Goal: Complete application form: Complete application form

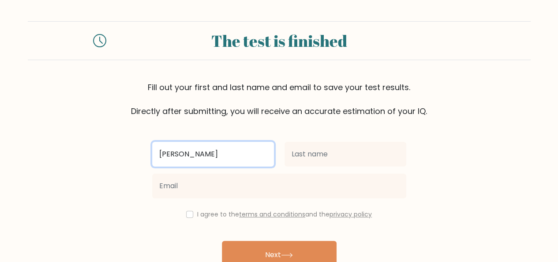
type input "[PERSON_NAME]"
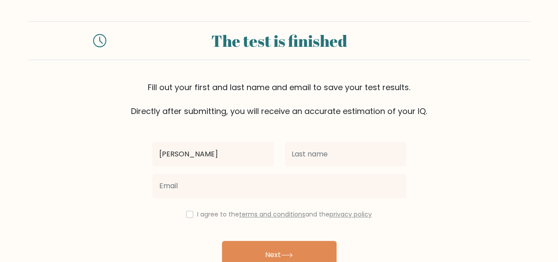
click at [323, 168] on div at bounding box center [345, 154] width 132 height 32
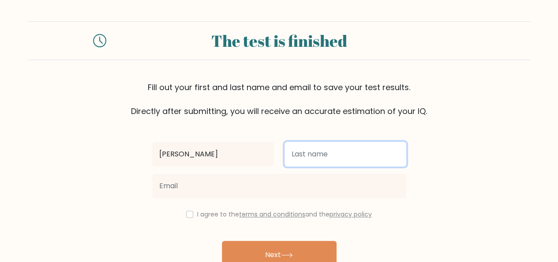
click at [334, 154] on input "text" at bounding box center [346, 154] width 122 height 25
type input "Ansari"
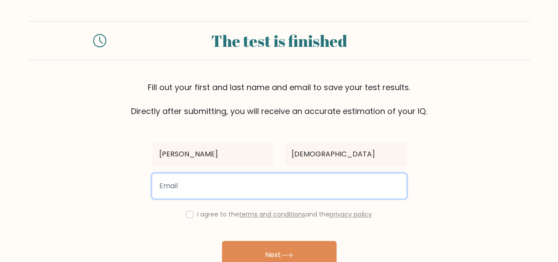
click at [279, 180] on input "email" at bounding box center [279, 185] width 254 height 25
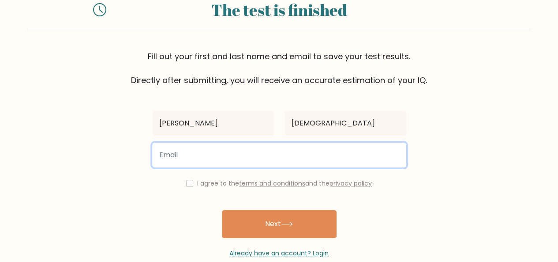
scroll to position [44, 0]
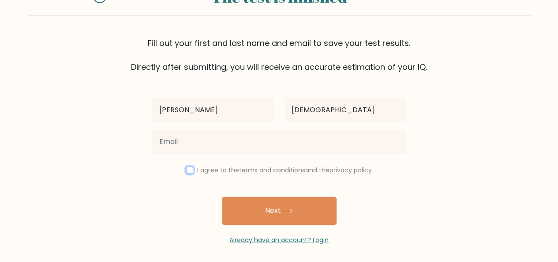
click at [188, 167] on input "checkbox" at bounding box center [189, 169] width 7 height 7
checkbox input "true"
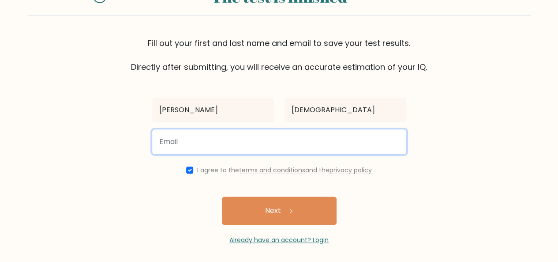
click at [179, 148] on input "email" at bounding box center [279, 141] width 254 height 25
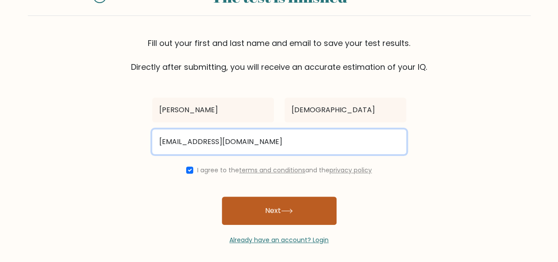
type input "Abdullahansarii223969@gmail.com"
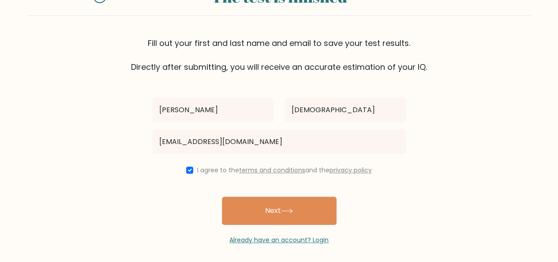
click at [261, 218] on button "Next" at bounding box center [279, 210] width 115 height 28
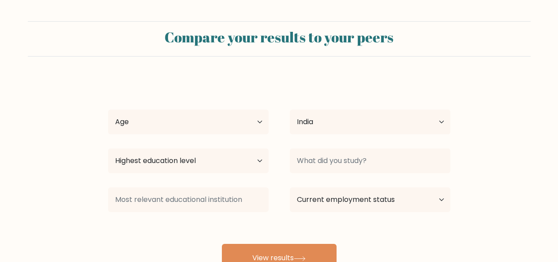
select select "IN"
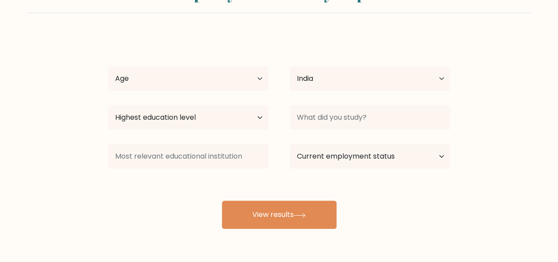
scroll to position [72, 0]
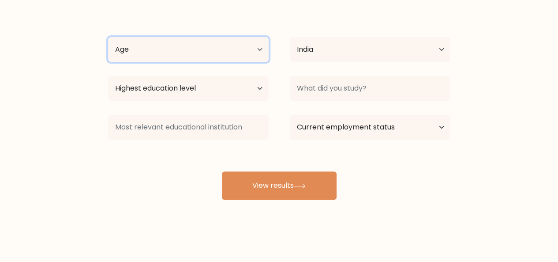
click at [214, 60] on select "Age Under 18 years old 18-24 years old 25-34 years old 35-44 years old 45-54 ye…" at bounding box center [188, 49] width 161 height 25
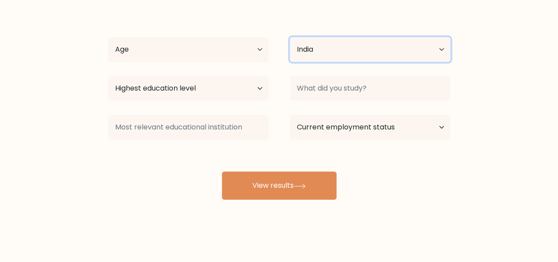
click at [350, 55] on select "Country Afghanistan Albania Algeria American Samoa Andorra Angola Anguilla Anta…" at bounding box center [370, 49] width 161 height 25
drag, startPoint x: 325, startPoint y: 57, endPoint x: 290, endPoint y: 61, distance: 35.1
click at [324, 57] on select "Country Afghanistan Albania Algeria American Samoa Andorra Angola Anguilla Anta…" at bounding box center [370, 49] width 161 height 25
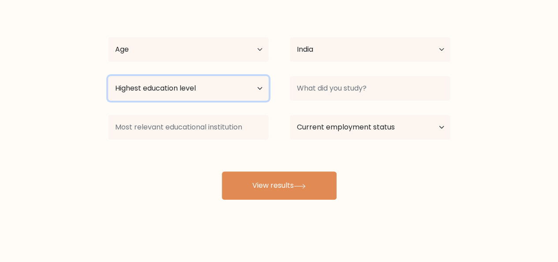
drag, startPoint x: 208, startPoint y: 77, endPoint x: 220, endPoint y: 83, distance: 13.0
click at [208, 77] on select "Highest education level No schooling Primary Lower Secondary Upper Secondary Oc…" at bounding box center [188, 88] width 161 height 25
select select "masters_degree"
click at [108, 76] on select "Highest education level No schooling Primary Lower Secondary Upper Secondary Oc…" at bounding box center [188, 88] width 161 height 25
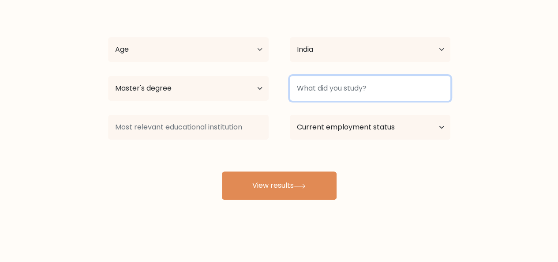
click at [328, 84] on input at bounding box center [370, 88] width 161 height 25
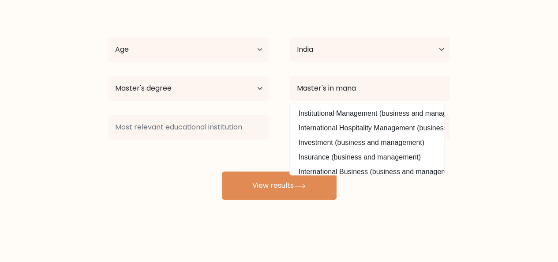
click at [372, 108] on option "Institutional Management (business and management)" at bounding box center [367, 113] width 150 height 14
type input "Institutional Management"
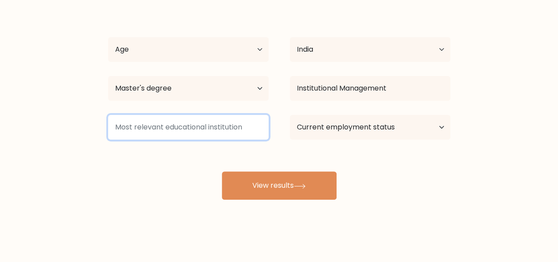
click at [259, 126] on input at bounding box center [188, 127] width 161 height 25
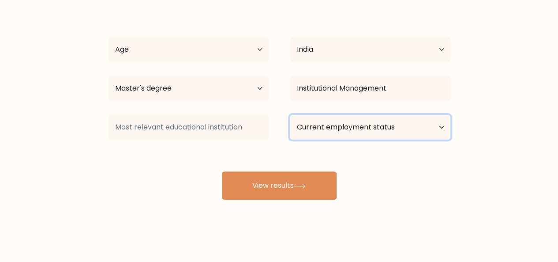
click at [345, 134] on select "Current employment status Employed Student Retired Other / prefer not to answer" at bounding box center [370, 127] width 161 height 25
select select "student"
click at [290, 115] on select "Current employment status Employed Student Retired Other / prefer not to answer" at bounding box center [370, 127] width 161 height 25
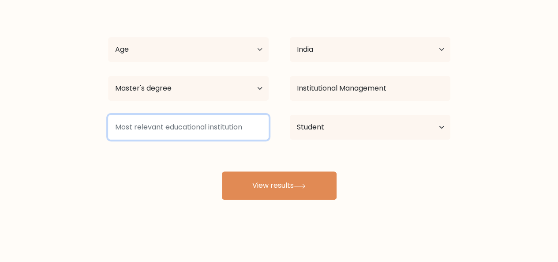
click at [267, 130] on input at bounding box center [188, 127] width 161 height 25
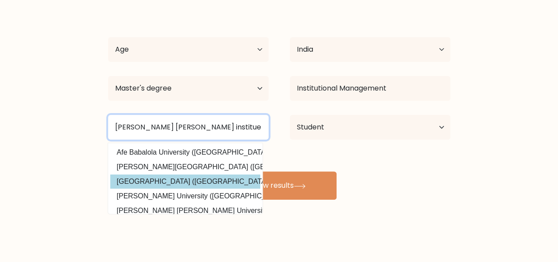
scroll to position [86, 0]
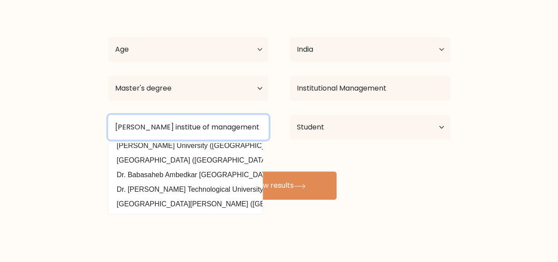
type input "Baba saheb gawde institue of management"
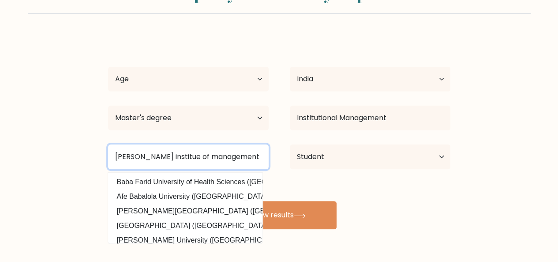
scroll to position [72, 0]
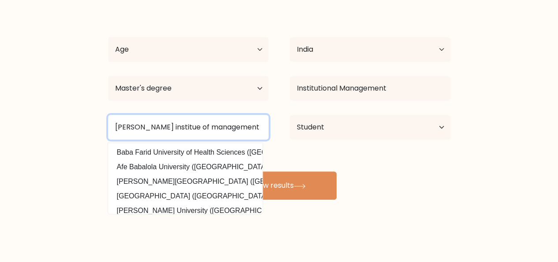
click at [186, 128] on input "Baba saheb gawde institue of management" at bounding box center [188, 127] width 161 height 25
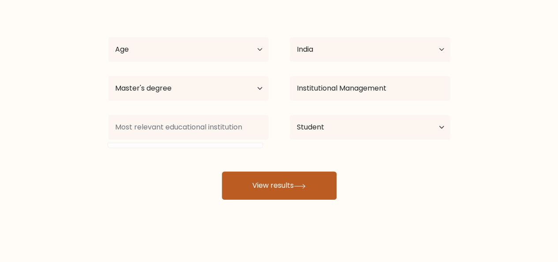
click at [278, 174] on button "View results" at bounding box center [279, 185] width 115 height 28
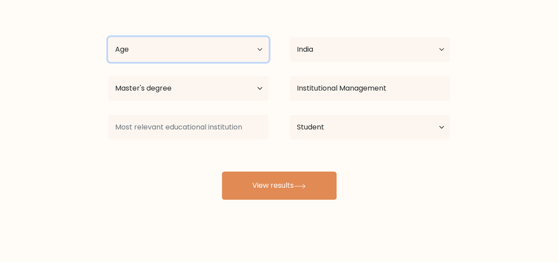
click at [173, 44] on select "Age Under 18 years old 18-24 years old 25-34 years old 35-44 years old 45-54 ye…" at bounding box center [188, 49] width 161 height 25
select select "18_24"
click at [108, 37] on select "Age Under 18 years old 18-24 years old 25-34 years old 35-44 years old 45-54 ye…" at bounding box center [188, 49] width 161 height 25
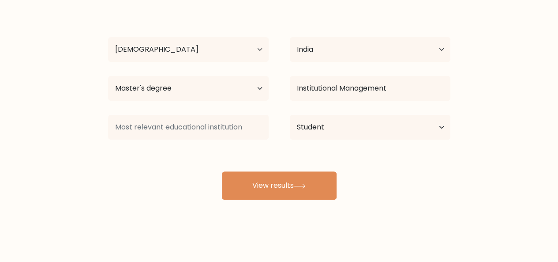
click at [266, 169] on div "Abdulla Ansari Age Under 18 years old 18-24 years old 25-34 years old 35-44 yea…" at bounding box center [279, 102] width 353 height 194
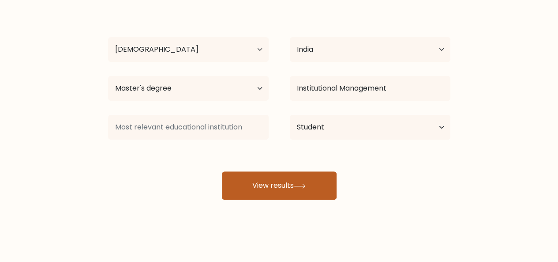
click at [270, 175] on button "View results" at bounding box center [279, 185] width 115 height 28
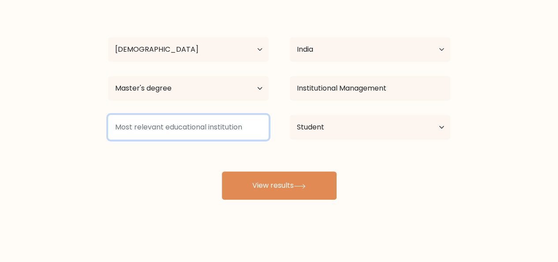
drag, startPoint x: 221, startPoint y: 128, endPoint x: 220, endPoint y: 135, distance: 7.1
click at [221, 128] on input at bounding box center [188, 127] width 161 height 25
click at [195, 134] on input at bounding box center [188, 127] width 161 height 25
type input "a"
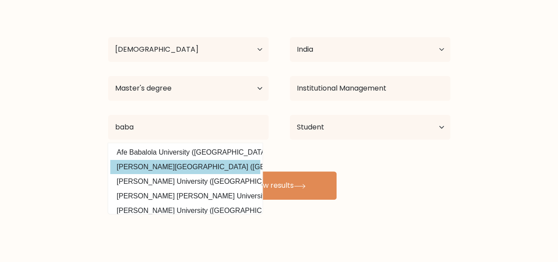
click at [175, 169] on option "Baba Mastnath University (India)" at bounding box center [185, 167] width 150 height 14
type input "Baba Mastnath University"
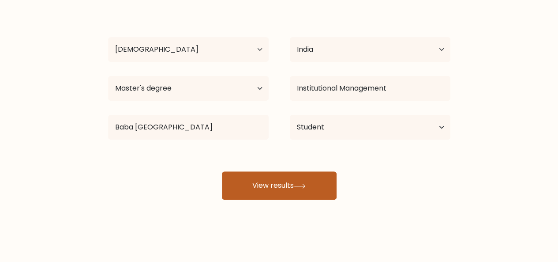
click at [249, 187] on button "View results" at bounding box center [279, 185] width 115 height 28
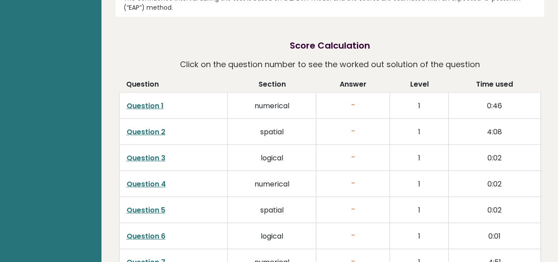
scroll to position [1265, 0]
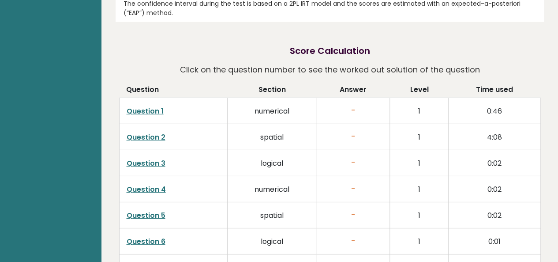
click at [151, 106] on link "Question 1" at bounding box center [145, 111] width 37 height 10
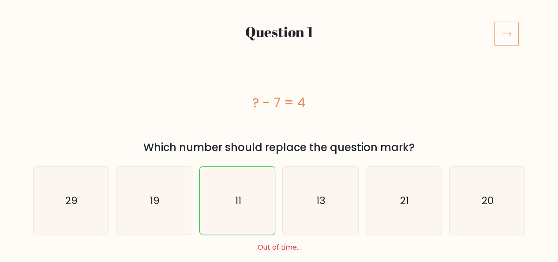
scroll to position [132, 0]
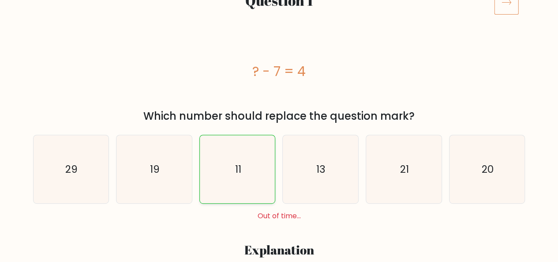
click at [239, 144] on icon "11" at bounding box center [237, 169] width 68 height 68
click at [279, 1] on input "c. 11" at bounding box center [279, 0] width 0 height 2
radio input "true"
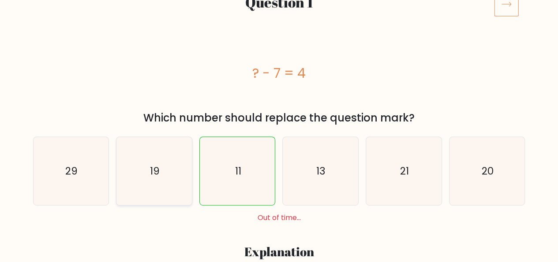
click at [201, 153] on div "11" at bounding box center [237, 170] width 76 height 69
click at [279, 3] on input "c. 11" at bounding box center [279, 1] width 0 height 2
click at [156, 158] on icon "19" at bounding box center [154, 171] width 68 height 68
click at [279, 3] on input "b. 19" at bounding box center [279, 1] width 0 height 2
radio input "true"
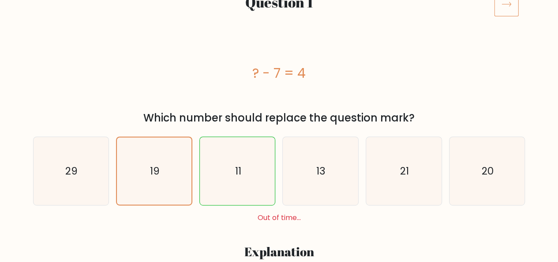
drag, startPoint x: 275, startPoint y: 169, endPoint x: 281, endPoint y: 171, distance: 6.4
click at [275, 170] on div "11" at bounding box center [237, 170] width 76 height 69
click at [279, 3] on input "c. 11" at bounding box center [279, 1] width 0 height 2
radio input "true"
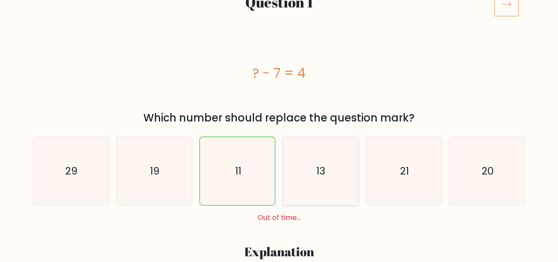
click at [309, 175] on icon "13" at bounding box center [320, 171] width 68 height 68
click at [280, 3] on input "d. 13" at bounding box center [279, 1] width 0 height 2
radio input "true"
click at [259, 179] on icon "11" at bounding box center [237, 171] width 68 height 68
click at [279, 3] on input "c. 11" at bounding box center [279, 1] width 0 height 2
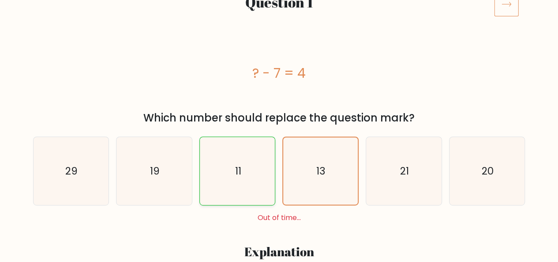
radio input "true"
click at [271, 69] on div "? - 7 = 4" at bounding box center [279, 73] width 492 height 20
click at [223, 188] on icon "11" at bounding box center [237, 171] width 68 height 68
click at [279, 3] on input "c. 11" at bounding box center [279, 1] width 0 height 2
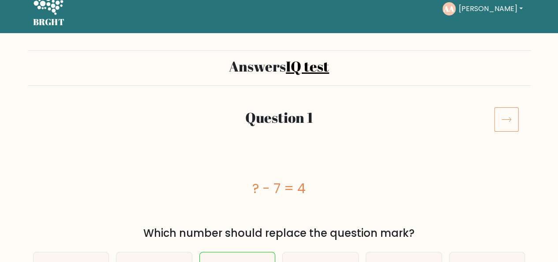
scroll to position [0, 0]
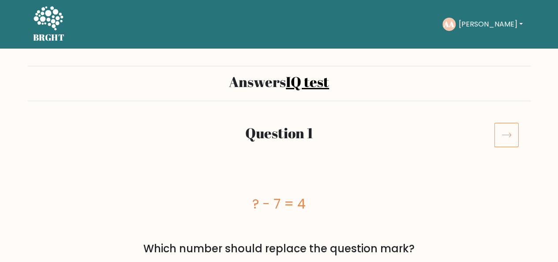
drag, startPoint x: 502, startPoint y: 133, endPoint x: 446, endPoint y: 117, distance: 58.2
click at [502, 132] on icon at bounding box center [506, 134] width 25 height 25
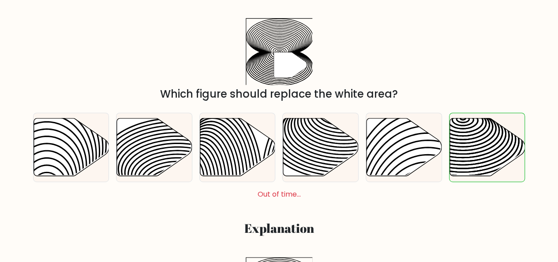
scroll to position [88, 0]
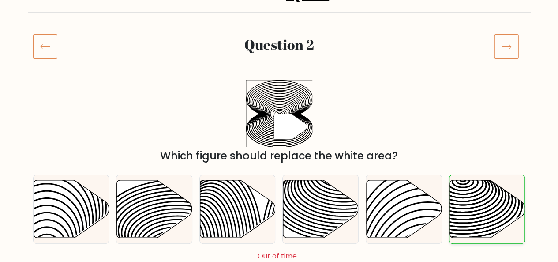
click at [477, 187] on icon at bounding box center [487, 209] width 75 height 58
click at [280, 45] on input "f." at bounding box center [279, 44] width 0 height 2
radio input "true"
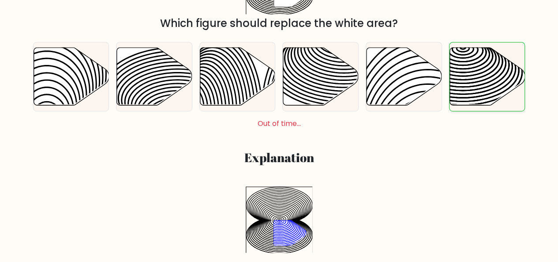
click at [486, 86] on icon at bounding box center [463, 85] width 152 height 76
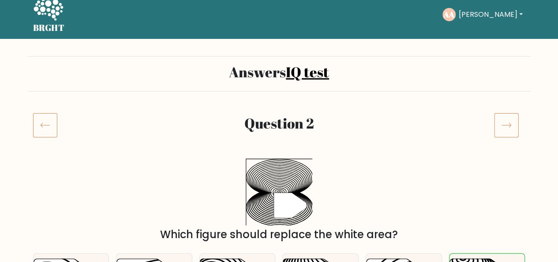
scroll to position [1, 0]
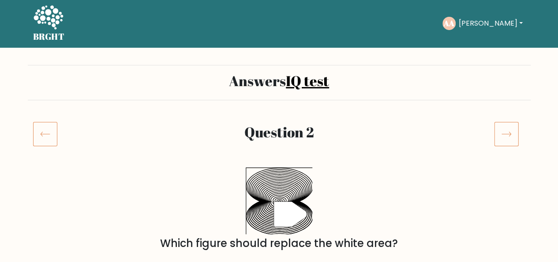
click at [509, 128] on icon at bounding box center [506, 133] width 25 height 25
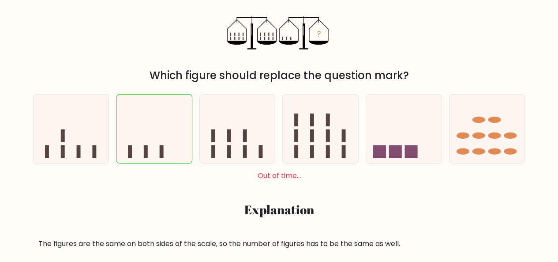
scroll to position [132, 0]
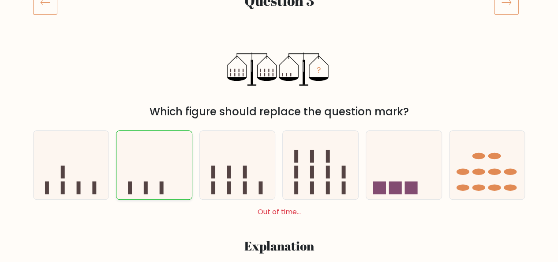
click at [159, 152] on icon at bounding box center [153, 165] width 75 height 62
click at [279, 1] on input "b." at bounding box center [279, 0] width 0 height 2
radio input "true"
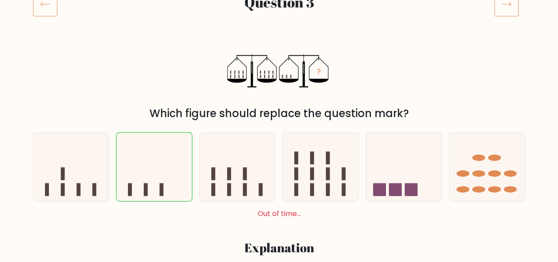
click at [499, 19] on div "Question 3" at bounding box center [279, 15] width 503 height 46
click at [502, 12] on icon at bounding box center [506, 4] width 25 height 25
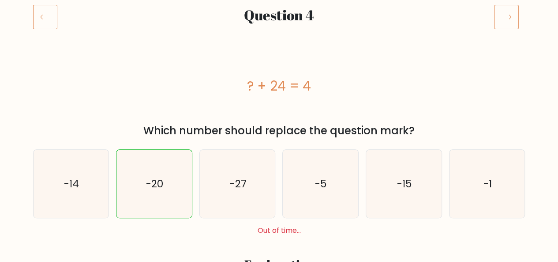
scroll to position [88, 0]
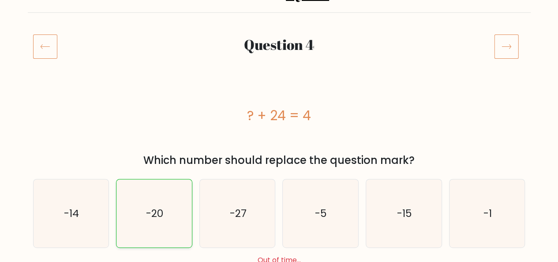
click at [142, 225] on icon "-20" at bounding box center [154, 213] width 68 height 68
click at [279, 45] on input "b. -20" at bounding box center [279, 44] width 0 height 2
radio input "true"
click at [138, 213] on icon "-20" at bounding box center [154, 213] width 68 height 68
click at [279, 45] on input "b. -20" at bounding box center [279, 44] width 0 height 2
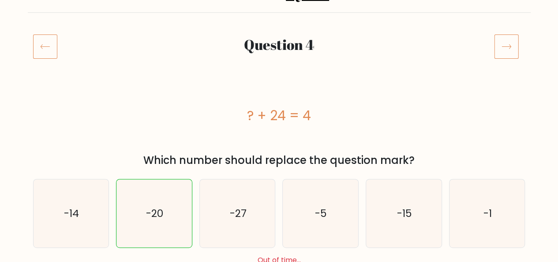
scroll to position [0, 0]
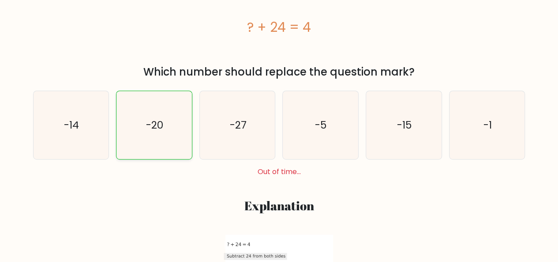
click at [176, 139] on icon "-20" at bounding box center [154, 125] width 68 height 68
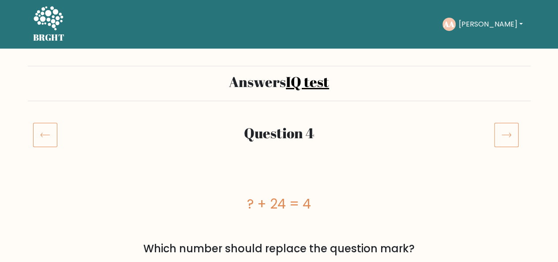
click at [506, 129] on icon at bounding box center [506, 134] width 25 height 25
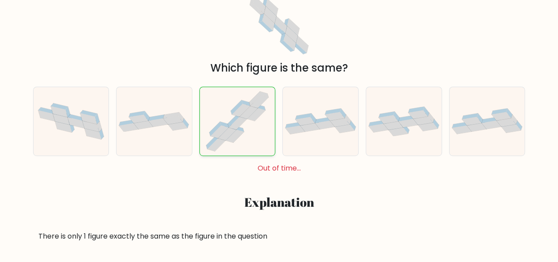
scroll to position [176, 0]
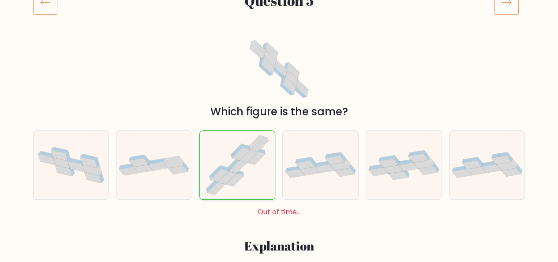
click at [251, 158] on icon at bounding box center [257, 158] width 18 height 13
click at [279, 1] on input "c." at bounding box center [279, 0] width 0 height 2
radio input "true"
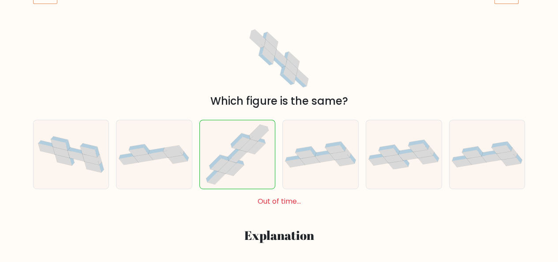
scroll to position [86, 0]
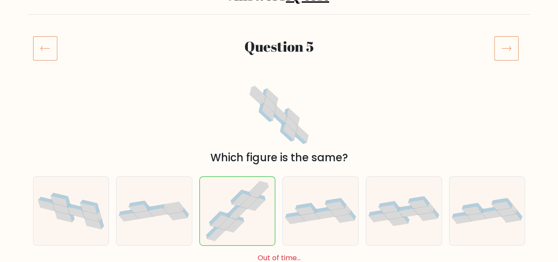
click at [507, 42] on icon at bounding box center [506, 48] width 25 height 25
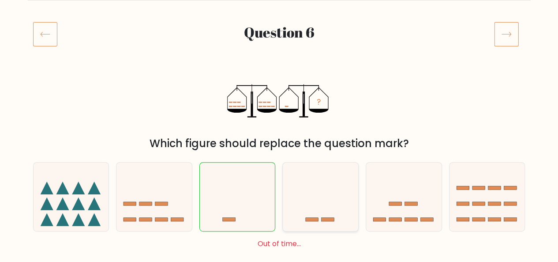
scroll to position [132, 0]
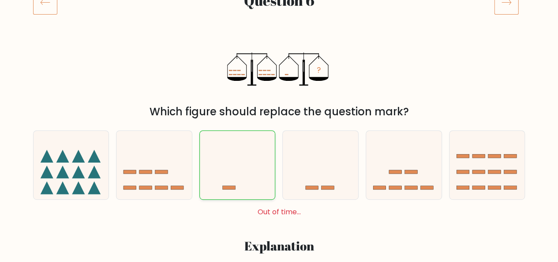
drag, startPoint x: 248, startPoint y: 174, endPoint x: 259, endPoint y: 173, distance: 10.2
click at [249, 174] on icon at bounding box center [237, 165] width 75 height 62
click at [279, 1] on input "c." at bounding box center [279, 0] width 0 height 2
radio input "true"
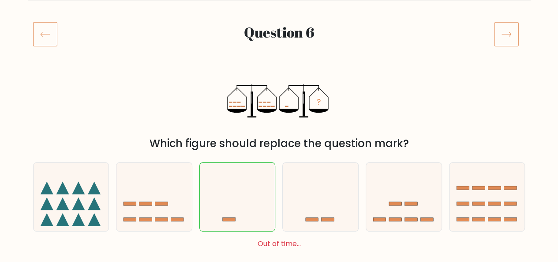
scroll to position [42, 0]
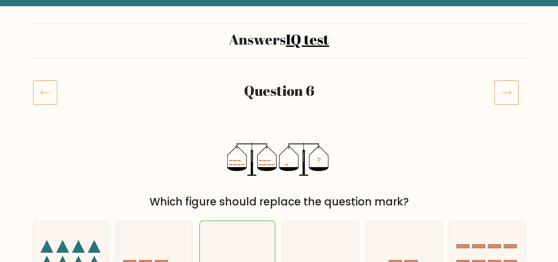
click at [492, 81] on div at bounding box center [510, 92] width 42 height 25
click at [507, 87] on icon at bounding box center [506, 92] width 25 height 25
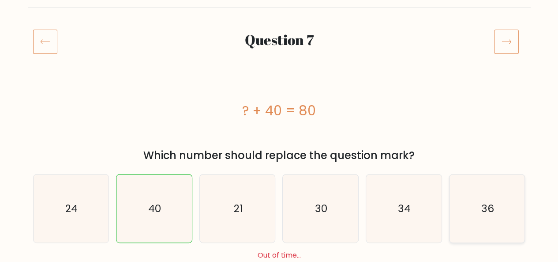
scroll to position [132, 0]
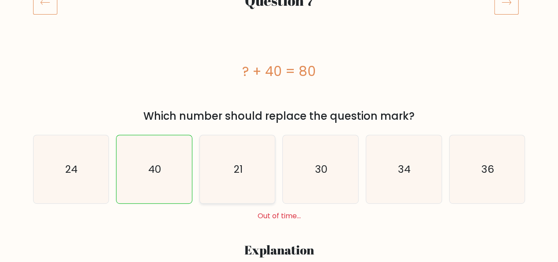
drag, startPoint x: 175, startPoint y: 175, endPoint x: 229, endPoint y: 163, distance: 55.6
click at [174, 174] on icon "40" at bounding box center [154, 169] width 68 height 68
click at [279, 1] on input "b. 40" at bounding box center [279, 0] width 0 height 2
radio input "true"
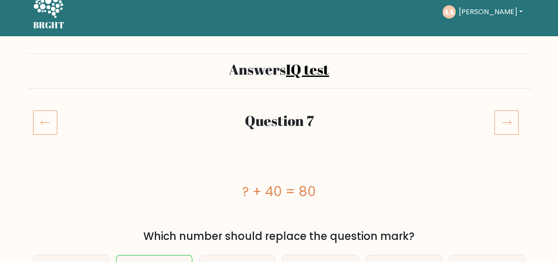
scroll to position [0, 0]
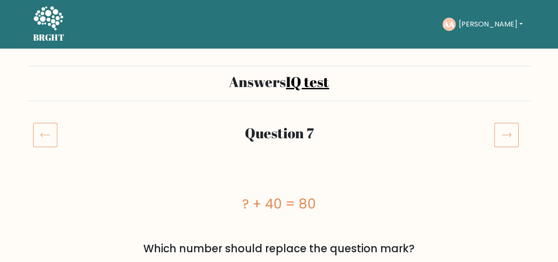
click at [497, 139] on icon at bounding box center [506, 134] width 25 height 25
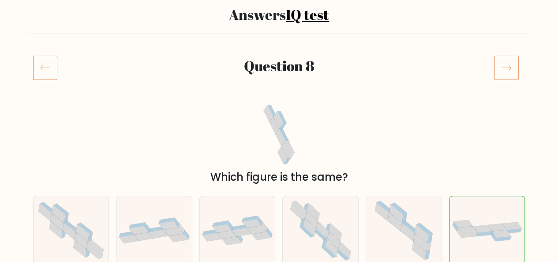
scroll to position [132, 0]
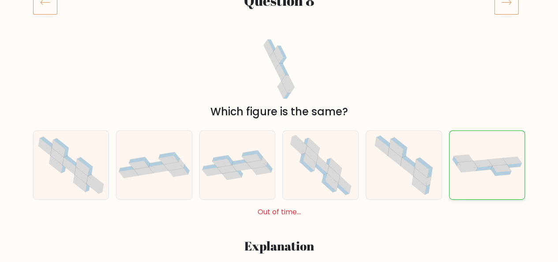
click at [503, 167] on icon at bounding box center [501, 168] width 19 height 8
click at [280, 1] on input "f." at bounding box center [279, 0] width 0 height 2
radio input "true"
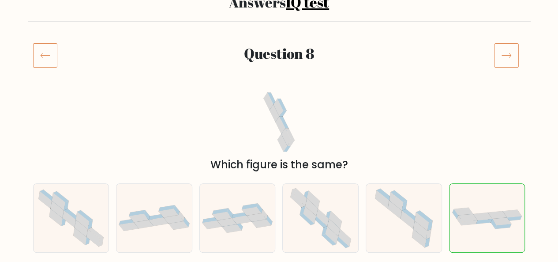
scroll to position [42, 0]
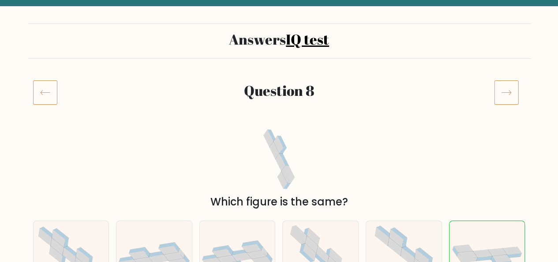
click at [507, 98] on icon at bounding box center [506, 92] width 25 height 25
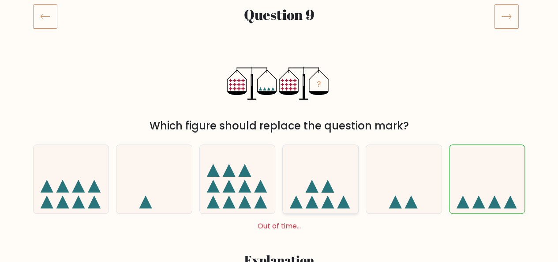
scroll to position [132, 0]
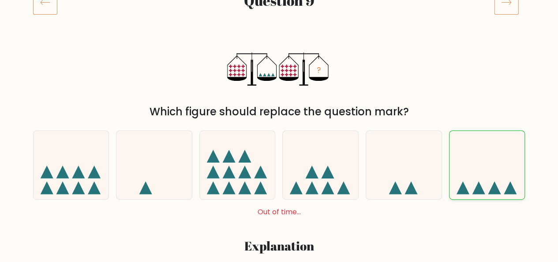
click at [510, 180] on icon at bounding box center [487, 165] width 75 height 62
click at [280, 1] on input "f." at bounding box center [279, 0] width 0 height 2
radio input "true"
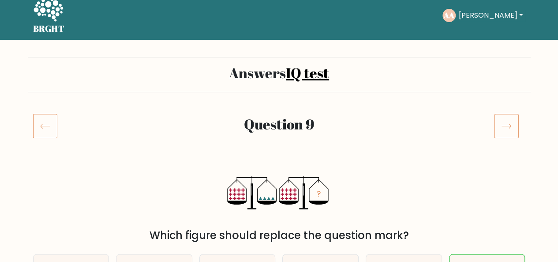
scroll to position [0, 0]
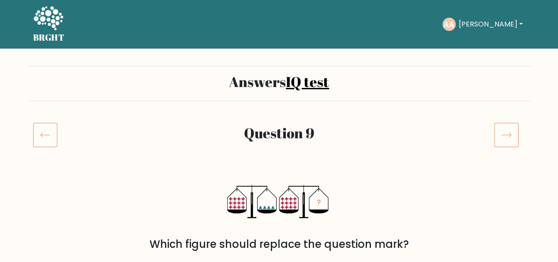
drag, startPoint x: 536, startPoint y: 137, endPoint x: 522, endPoint y: 141, distance: 14.6
click at [511, 139] on icon at bounding box center [506, 134] width 25 height 25
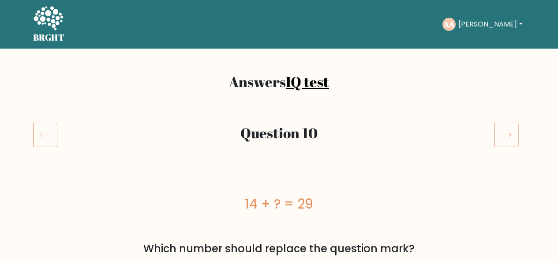
scroll to position [132, 0]
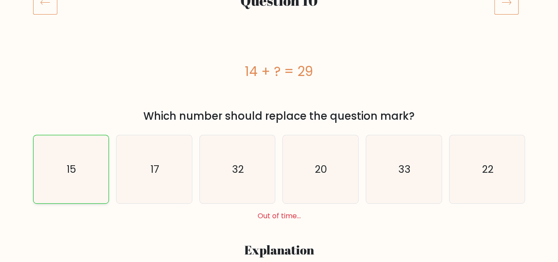
drag, startPoint x: 81, startPoint y: 176, endPoint x: 96, endPoint y: 171, distance: 15.6
click at [82, 175] on icon "15" at bounding box center [71, 169] width 68 height 68
click at [279, 1] on input "a. 15" at bounding box center [279, 0] width 0 height 2
radio input "true"
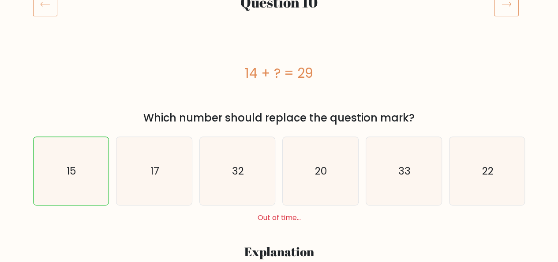
scroll to position [0, 0]
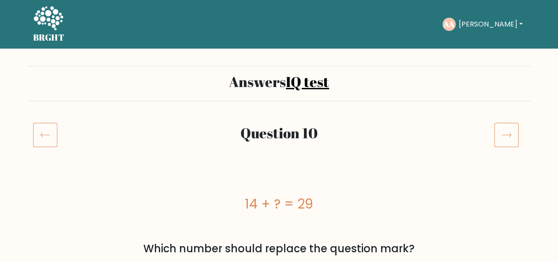
click at [499, 132] on icon at bounding box center [506, 134] width 25 height 25
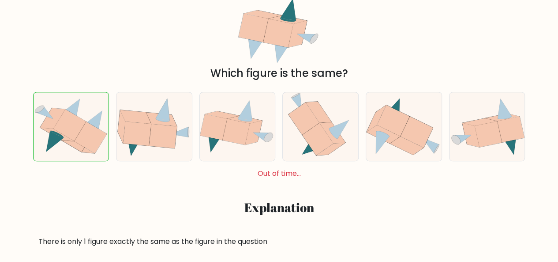
scroll to position [132, 0]
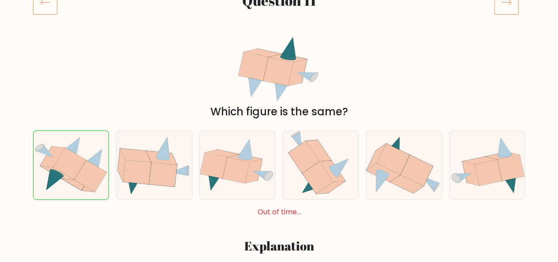
click at [113, 160] on div "b." at bounding box center [154, 164] width 83 height 69
click at [83, 162] on icon at bounding box center [69, 163] width 33 height 32
click at [279, 1] on input "a." at bounding box center [279, 0] width 0 height 2
radio input "true"
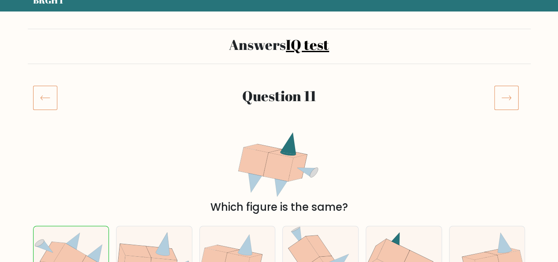
scroll to position [0, 0]
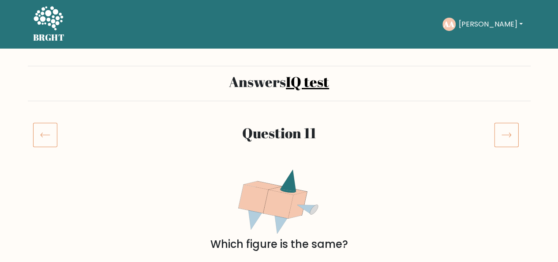
click at [514, 151] on div "Question 11" at bounding box center [279, 145] width 503 height 46
click at [507, 142] on icon at bounding box center [506, 134] width 25 height 25
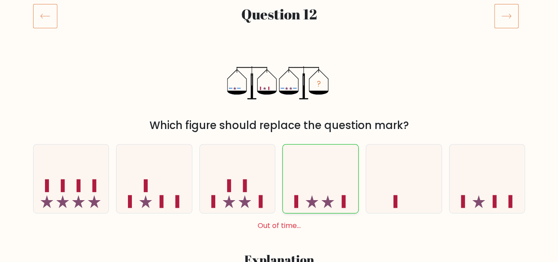
scroll to position [132, 0]
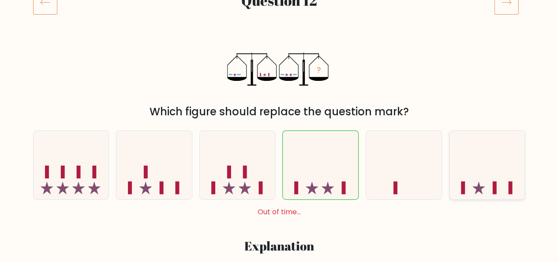
click at [483, 178] on icon at bounding box center [487, 165] width 75 height 62
click at [280, 1] on input "f." at bounding box center [279, 0] width 0 height 2
radio input "true"
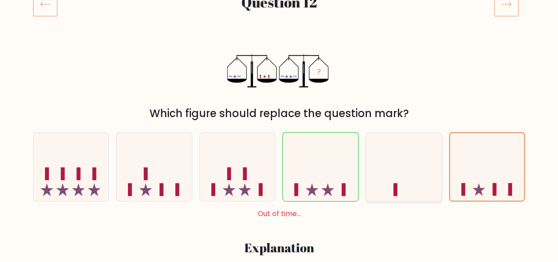
scroll to position [86, 0]
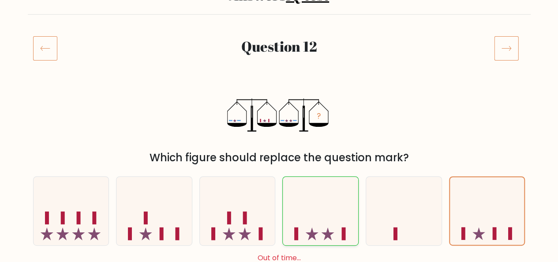
click at [312, 203] on icon at bounding box center [320, 211] width 75 height 62
click at [280, 47] on input "d." at bounding box center [279, 46] width 0 height 2
radio input "true"
click at [511, 45] on icon at bounding box center [506, 48] width 25 height 25
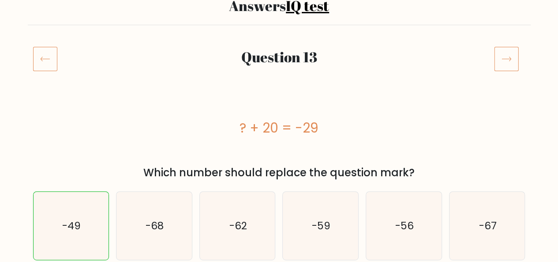
scroll to position [88, 0]
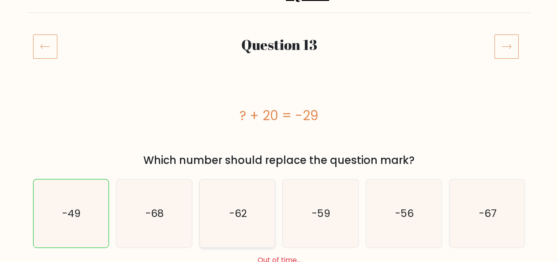
click at [254, 199] on icon "-62" at bounding box center [237, 213] width 68 height 68
click at [279, 45] on input "c. -62" at bounding box center [279, 44] width 0 height 2
radio input "true"
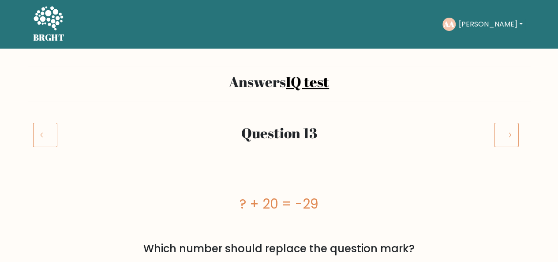
drag, startPoint x: 486, startPoint y: 149, endPoint x: 516, endPoint y: 139, distance: 31.3
click at [492, 147] on div "Question 13" at bounding box center [279, 145] width 503 height 46
click at [515, 139] on icon at bounding box center [506, 134] width 25 height 25
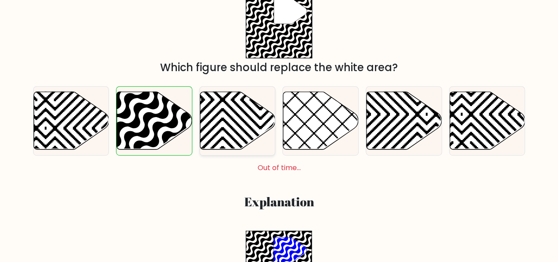
click at [230, 131] on icon at bounding box center [237, 121] width 75 height 58
radio input "true"
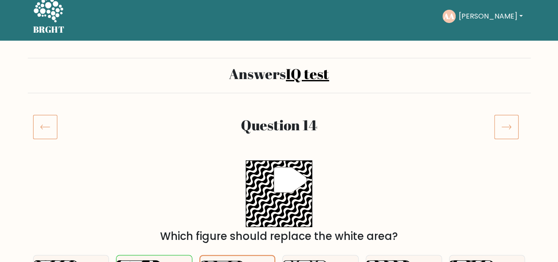
scroll to position [1, 0]
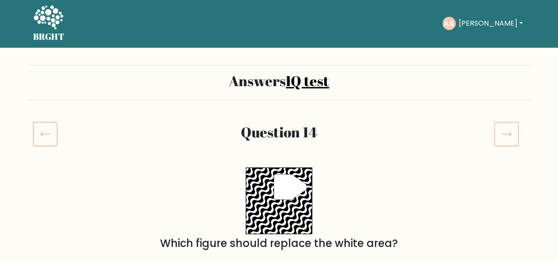
click at [519, 135] on div at bounding box center [510, 133] width 42 height 25
click at [504, 134] on icon at bounding box center [506, 133] width 25 height 25
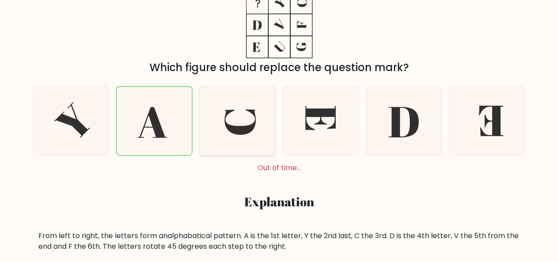
click at [234, 137] on icon at bounding box center [237, 120] width 68 height 68
radio input "true"
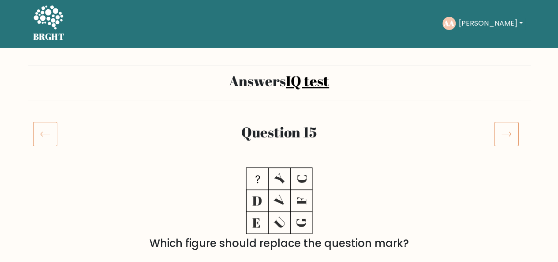
drag, startPoint x: 504, startPoint y: 133, endPoint x: 481, endPoint y: 141, distance: 24.3
click at [504, 134] on icon at bounding box center [506, 133] width 25 height 25
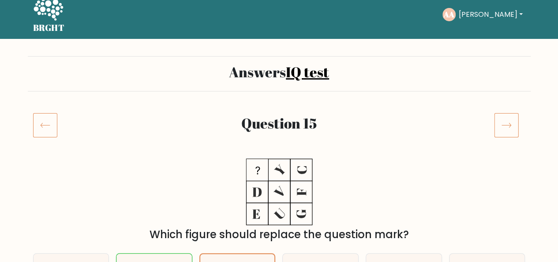
scroll to position [171, 0]
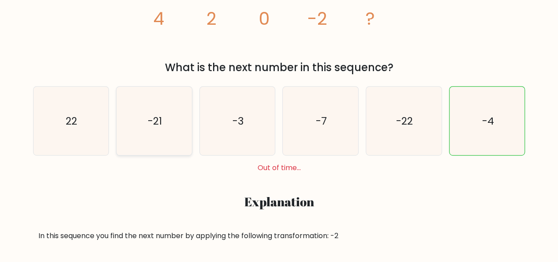
click at [146, 135] on icon "-21" at bounding box center [154, 120] width 68 height 68
radio input "true"
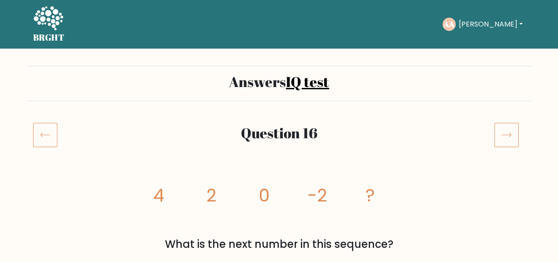
click at [506, 135] on icon at bounding box center [506, 134] width 25 height 25
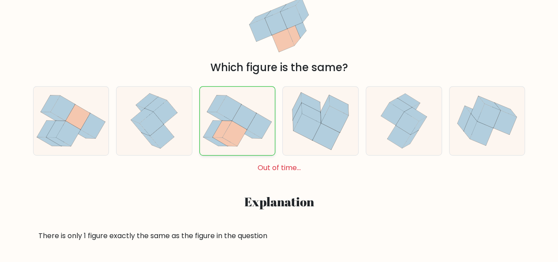
click at [249, 147] on icon at bounding box center [237, 120] width 75 height 67
radio input "true"
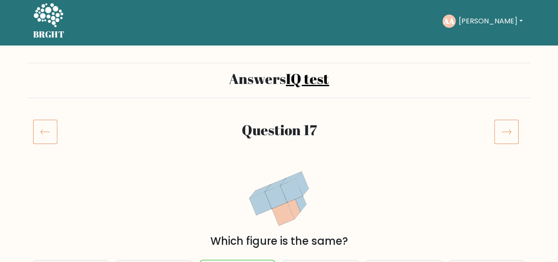
scroll to position [1, 0]
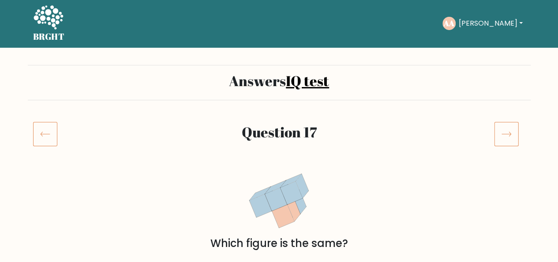
click at [495, 139] on icon at bounding box center [506, 133] width 25 height 25
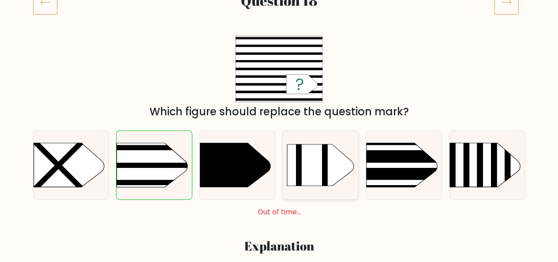
click at [311, 163] on icon at bounding box center [320, 164] width 67 height 41
click at [280, 1] on input "d." at bounding box center [279, 0] width 0 height 2
radio input "true"
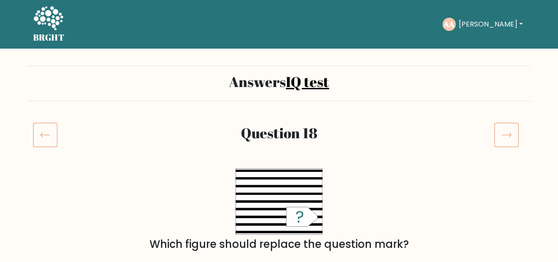
drag, startPoint x: 489, startPoint y: 143, endPoint x: 493, endPoint y: 143, distance: 4.4
click at [489, 143] on div at bounding box center [510, 134] width 42 height 25
click at [516, 142] on icon at bounding box center [506, 134] width 25 height 25
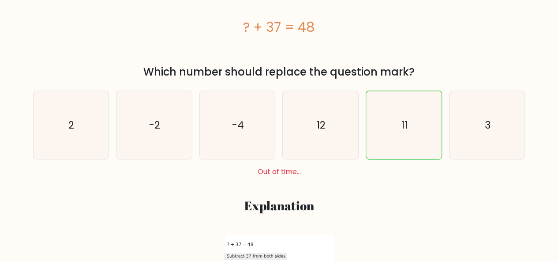
click at [323, 161] on div "a. 2 b. -2 c." at bounding box center [279, 130] width 499 height 94
click at [327, 150] on icon "12" at bounding box center [320, 125] width 68 height 68
radio input "true"
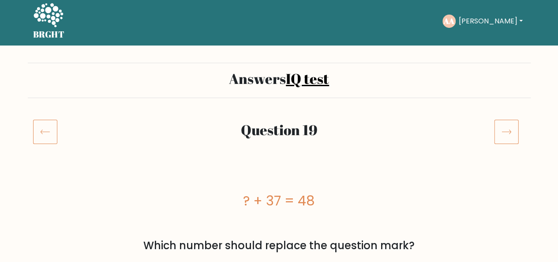
scroll to position [1, 0]
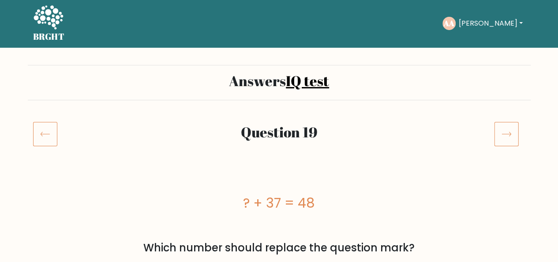
click at [502, 146] on div "Question 19" at bounding box center [279, 144] width 503 height 46
click at [501, 143] on icon at bounding box center [506, 133] width 25 height 25
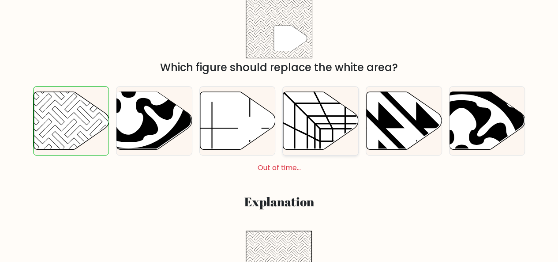
click at [325, 136] on icon at bounding box center [320, 121] width 75 height 58
radio input "true"
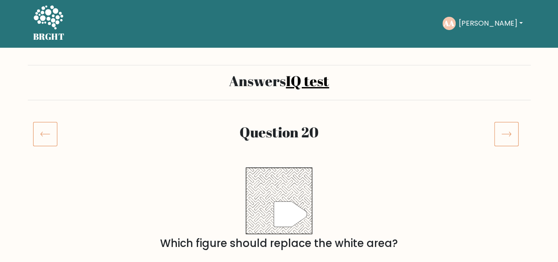
click at [506, 140] on icon at bounding box center [506, 133] width 25 height 25
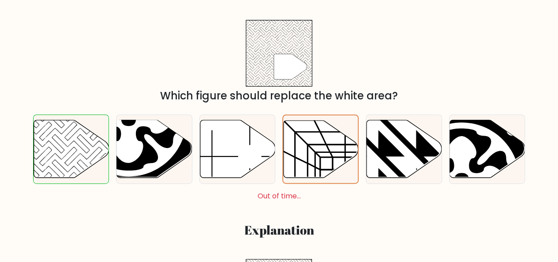
scroll to position [177, 0]
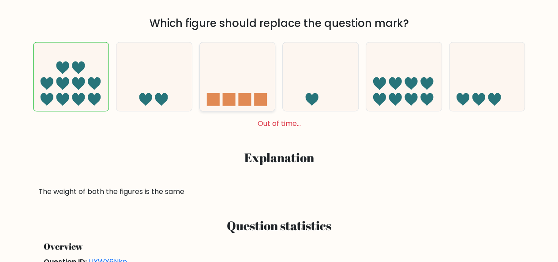
drag, startPoint x: 236, startPoint y: 95, endPoint x: 274, endPoint y: 118, distance: 45.1
click at [236, 95] on icon at bounding box center [237, 76] width 75 height 62
radio input "true"
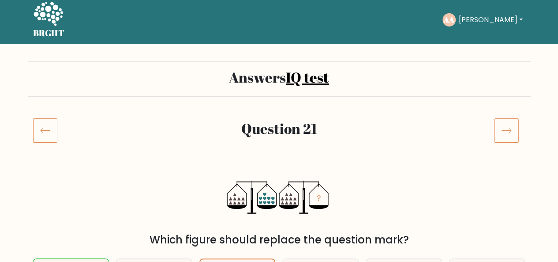
scroll to position [1, 0]
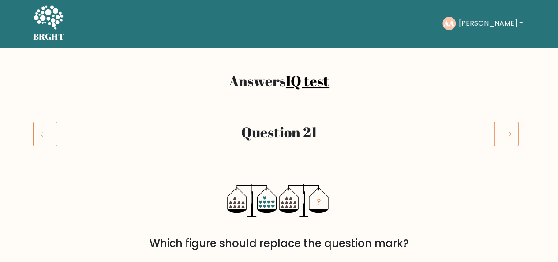
click at [507, 135] on icon at bounding box center [506, 133] width 25 height 25
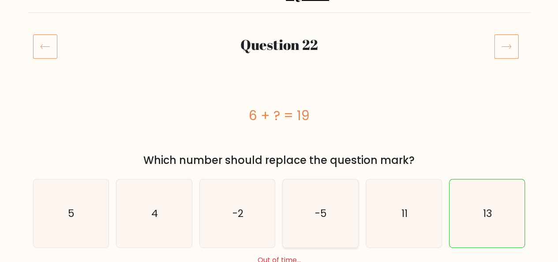
click at [294, 206] on icon "-5" at bounding box center [320, 213] width 68 height 68
click at [280, 45] on input "d. -5" at bounding box center [279, 44] width 0 height 2
radio input "true"
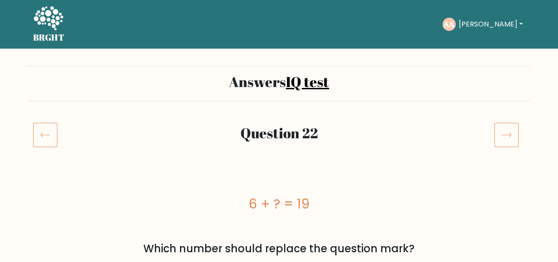
click at [504, 132] on icon at bounding box center [506, 134] width 25 height 25
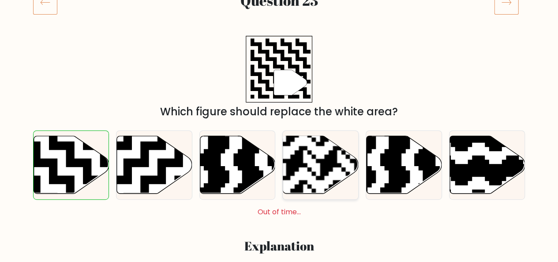
click at [325, 173] on rect at bounding box center [295, 197] width 137 height 137
click at [280, 1] on input "d." at bounding box center [279, 0] width 0 height 2
radio input "true"
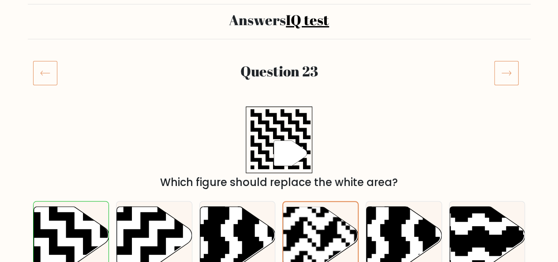
scroll to position [42, 0]
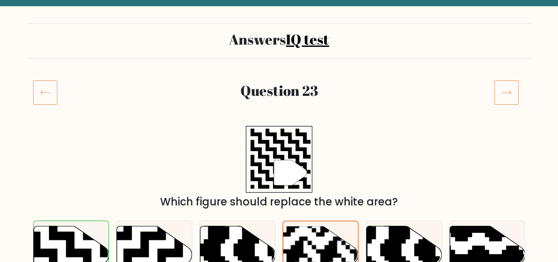
click at [515, 97] on icon at bounding box center [506, 92] width 25 height 25
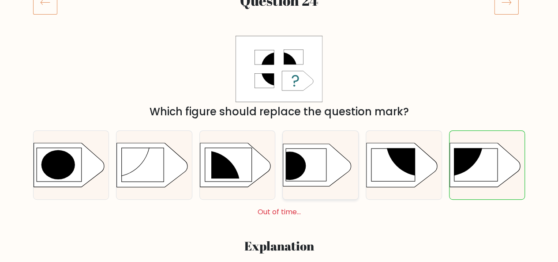
click at [329, 138] on div at bounding box center [320, 164] width 76 height 69
click at [280, 1] on input "d." at bounding box center [279, 0] width 0 height 2
radio input "true"
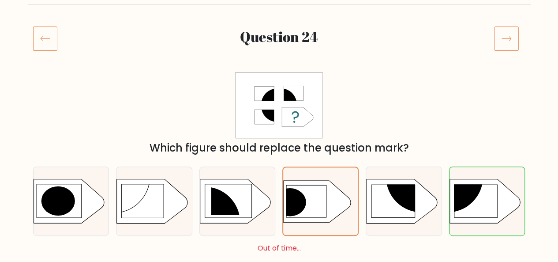
scroll to position [88, 0]
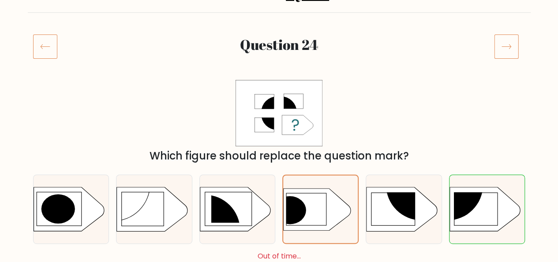
click at [507, 39] on icon at bounding box center [506, 46] width 25 height 25
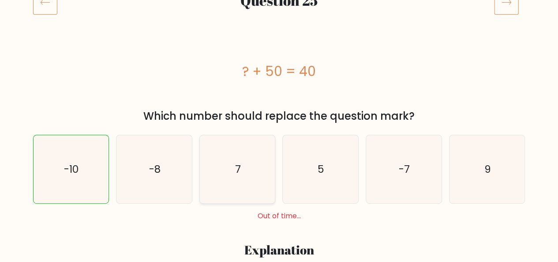
click at [229, 163] on icon "7" at bounding box center [237, 169] width 68 height 68
click at [279, 1] on input "c. 7" at bounding box center [279, 0] width 0 height 2
radio input "true"
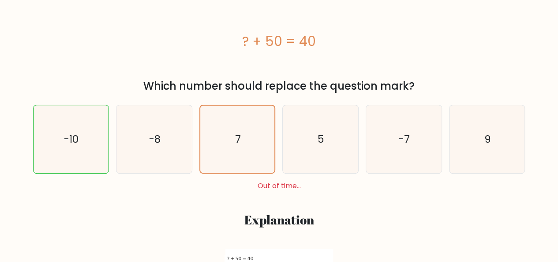
scroll to position [131, 0]
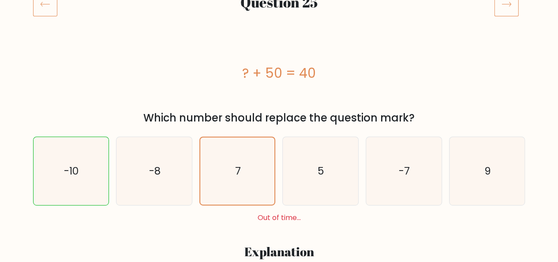
click at [110, 173] on div "a. -10" at bounding box center [71, 170] width 83 height 69
drag, startPoint x: 80, startPoint y: 166, endPoint x: 96, endPoint y: 170, distance: 16.5
click at [80, 165] on icon "-10" at bounding box center [71, 171] width 68 height 68
click at [279, 3] on input "a. -10" at bounding box center [279, 1] width 0 height 2
radio input "true"
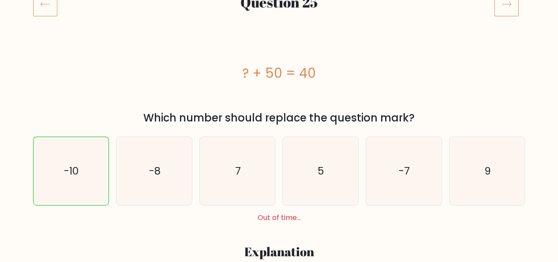
scroll to position [0, 0]
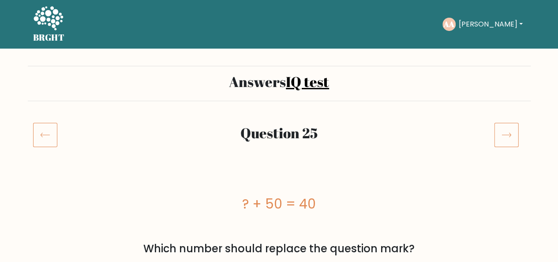
click at [507, 131] on icon at bounding box center [506, 134] width 25 height 25
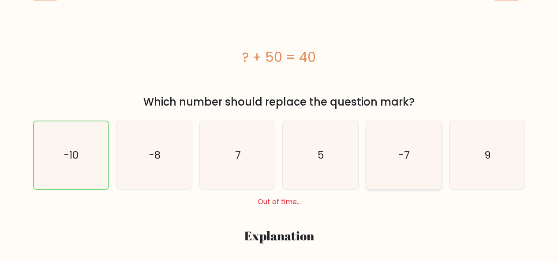
scroll to position [176, 0]
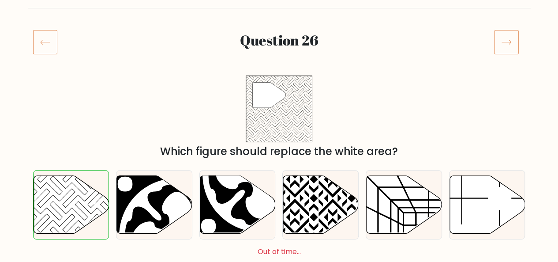
scroll to position [132, 0]
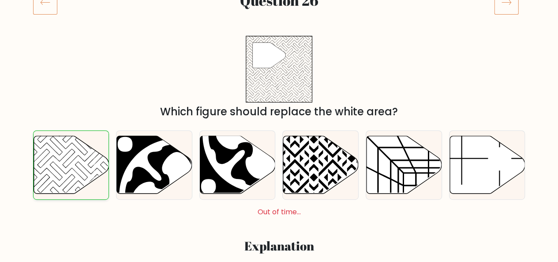
click at [68, 152] on icon at bounding box center [56, 158] width 76 height 76
click at [279, 1] on input "a." at bounding box center [279, 0] width 0 height 2
radio input "true"
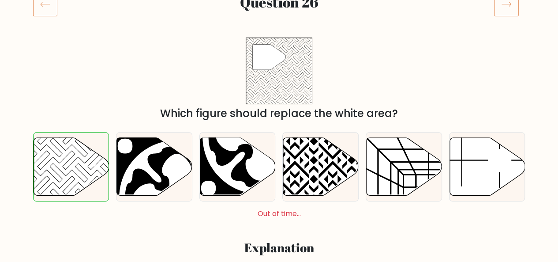
scroll to position [0, 0]
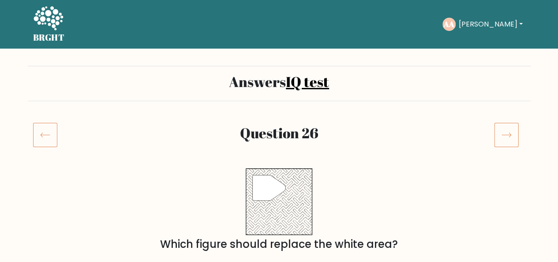
drag, startPoint x: 508, startPoint y: 133, endPoint x: 504, endPoint y: 131, distance: 4.9
click at [508, 132] on icon at bounding box center [506, 134] width 25 height 25
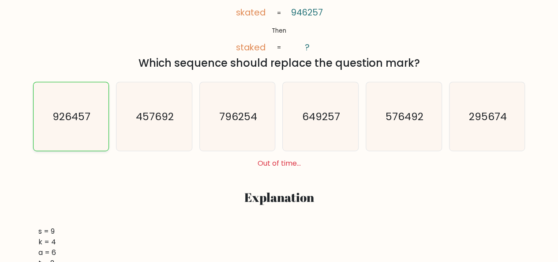
scroll to position [132, 0]
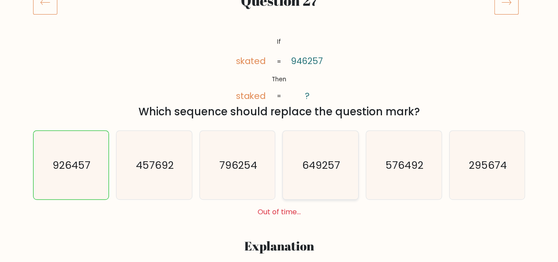
drag, startPoint x: 331, startPoint y: 171, endPoint x: 340, endPoint y: 168, distance: 9.3
click at [338, 168] on text "649257" at bounding box center [321, 165] width 38 height 14
click at [331, 175] on icon "649257" at bounding box center [320, 165] width 68 height 68
click at [280, 1] on input "d. 649257" at bounding box center [279, 0] width 0 height 2
radio input "true"
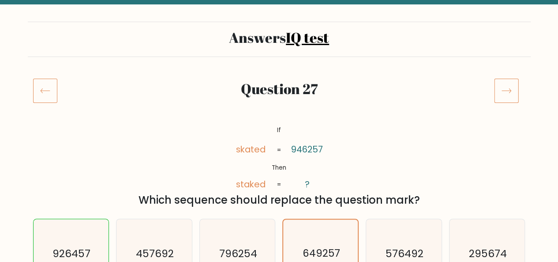
scroll to position [42, 0]
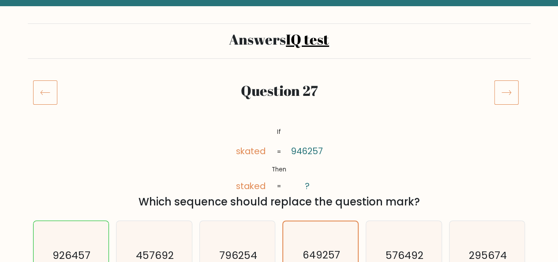
click at [503, 90] on icon at bounding box center [506, 92] width 25 height 25
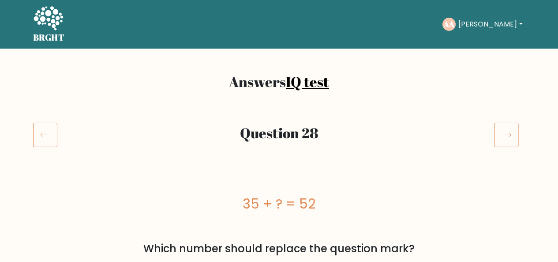
scroll to position [176, 0]
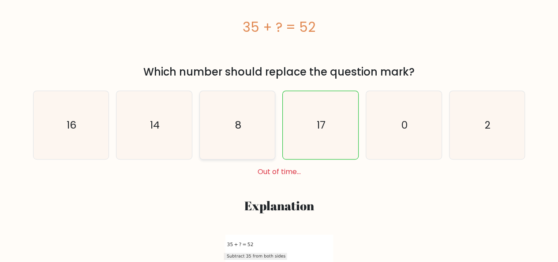
click at [254, 118] on icon "8" at bounding box center [237, 125] width 68 height 68
radio input "true"
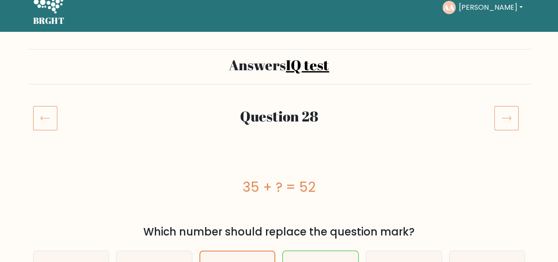
scroll to position [0, 0]
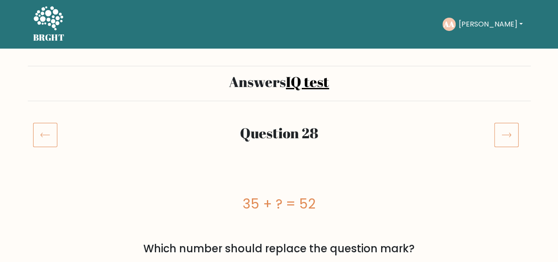
click at [508, 132] on icon at bounding box center [506, 134] width 25 height 25
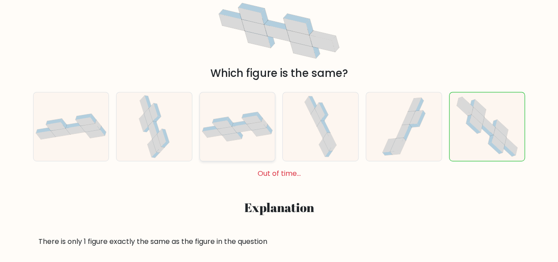
scroll to position [132, 0]
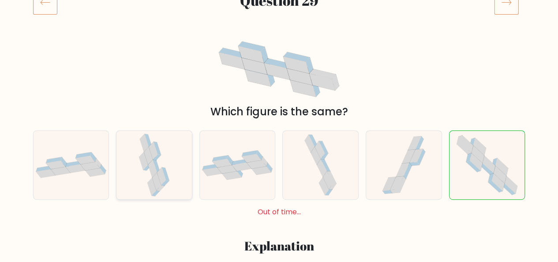
click at [131, 187] on div at bounding box center [154, 164] width 76 height 69
click at [279, 1] on input "b." at bounding box center [279, 0] width 0 height 2
radio input "true"
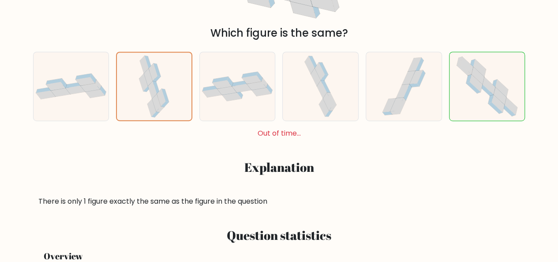
scroll to position [175, 0]
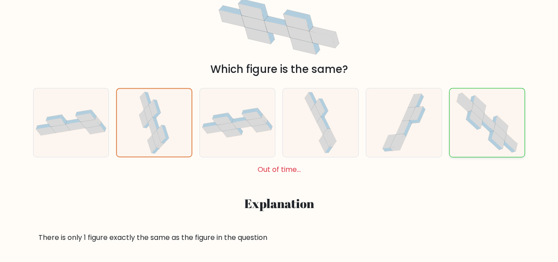
click at [479, 123] on icon at bounding box center [476, 120] width 13 height 18
radio input "true"
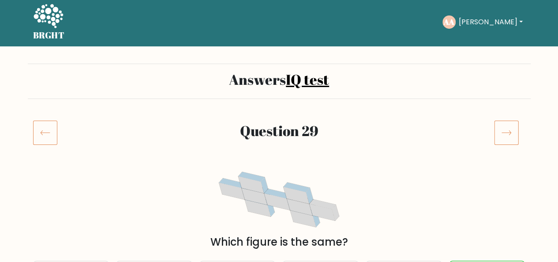
scroll to position [1, 0]
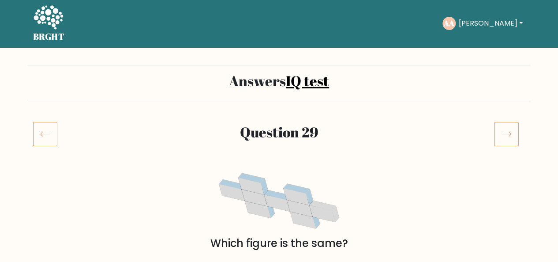
click at [510, 133] on icon at bounding box center [506, 134] width 9 height 4
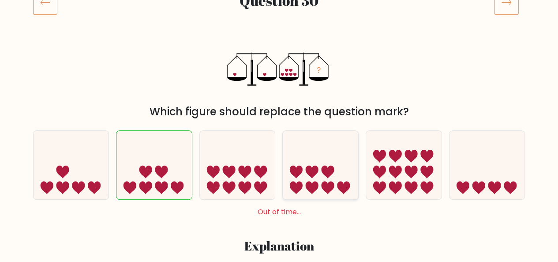
click at [319, 150] on icon at bounding box center [320, 165] width 75 height 62
click at [280, 1] on input "d." at bounding box center [279, 0] width 0 height 2
radio input "true"
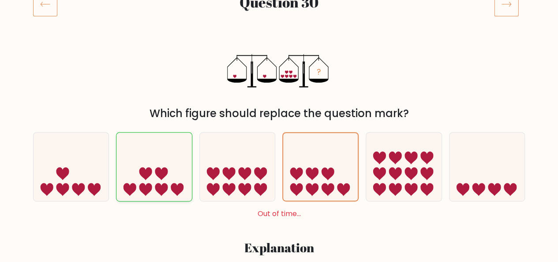
drag, startPoint x: 169, startPoint y: 176, endPoint x: 167, endPoint y: 188, distance: 11.6
click at [168, 180] on icon at bounding box center [153, 166] width 75 height 62
click at [279, 3] on input "b." at bounding box center [279, 1] width 0 height 2
radio input "true"
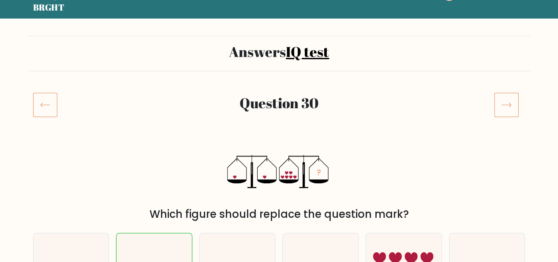
scroll to position [0, 0]
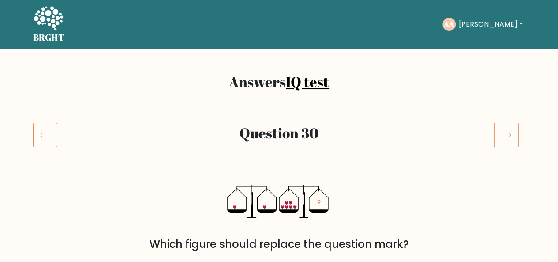
click at [516, 136] on icon at bounding box center [506, 134] width 25 height 25
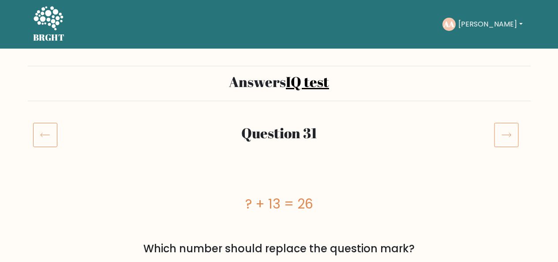
scroll to position [176, 0]
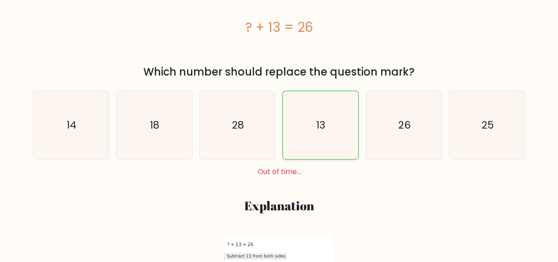
click at [326, 134] on icon "13" at bounding box center [320, 125] width 68 height 68
radio input "true"
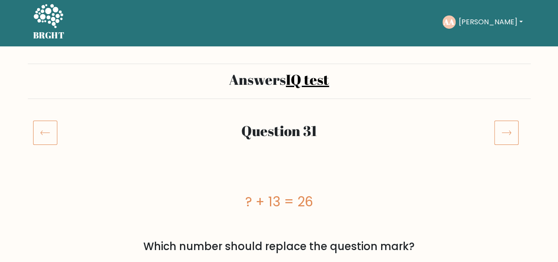
scroll to position [1, 0]
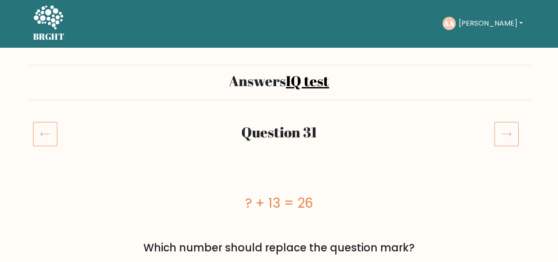
click at [510, 143] on icon at bounding box center [506, 133] width 25 height 25
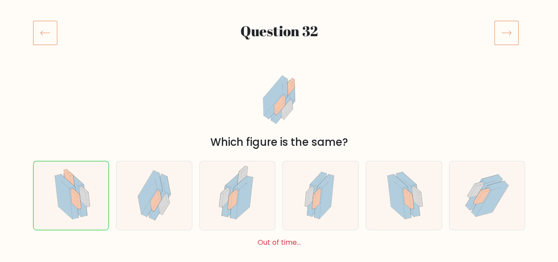
scroll to position [88, 0]
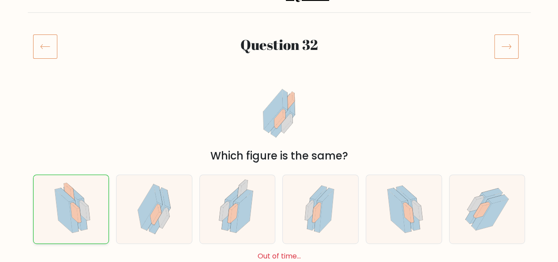
drag, startPoint x: 82, startPoint y: 198, endPoint x: 109, endPoint y: 192, distance: 27.1
click at [82, 198] on icon at bounding box center [71, 209] width 49 height 68
click at [279, 45] on input "a." at bounding box center [279, 44] width 0 height 2
radio input "true"
click at [521, 41] on div at bounding box center [510, 46] width 42 height 25
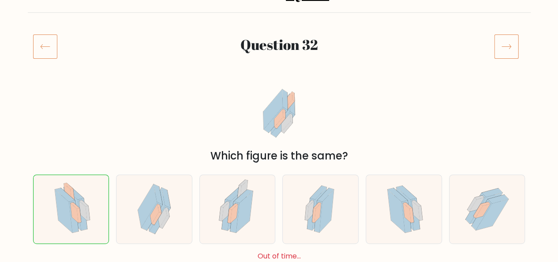
click at [503, 49] on icon at bounding box center [506, 46] width 25 height 25
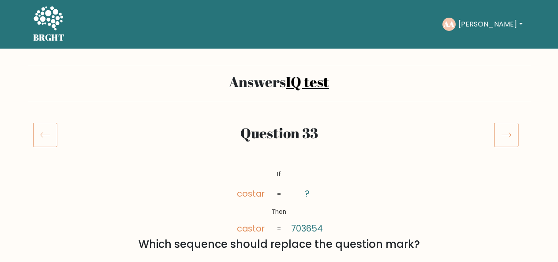
scroll to position [176, 0]
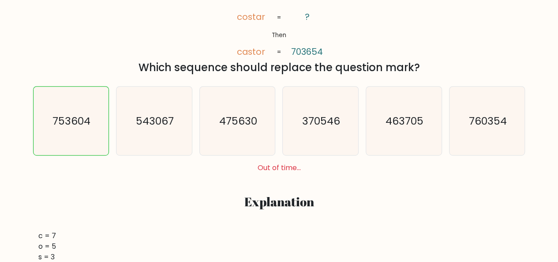
drag, startPoint x: 259, startPoint y: 131, endPoint x: 373, endPoint y: 98, distance: 118.4
click at [259, 131] on icon "475630" at bounding box center [237, 120] width 68 height 68
radio input "true"
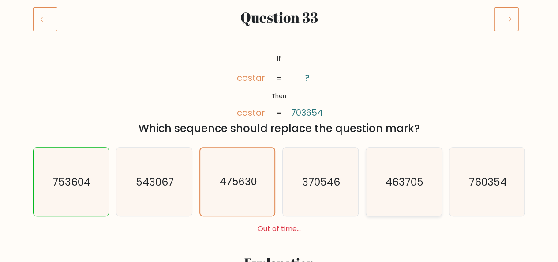
scroll to position [132, 0]
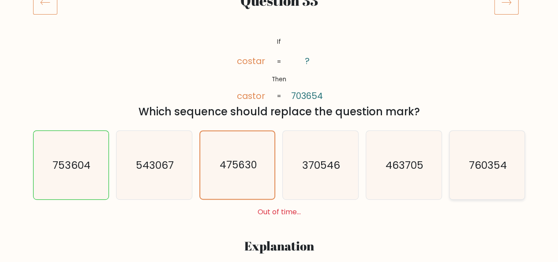
click at [471, 164] on text "760354" at bounding box center [488, 165] width 38 height 14
click at [280, 1] on input "f. 760354" at bounding box center [279, 0] width 0 height 2
radio input "true"
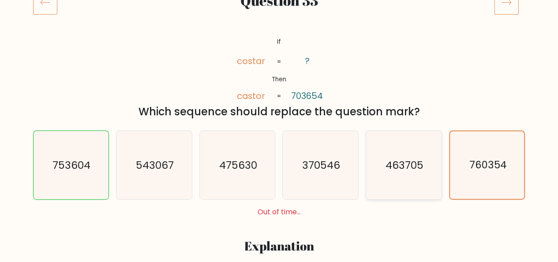
scroll to position [131, 0]
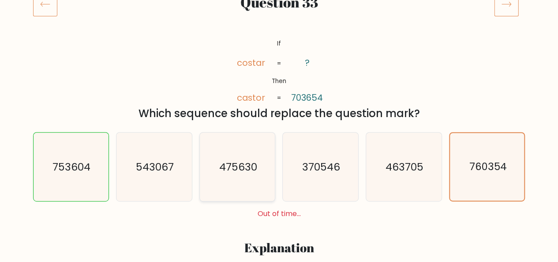
drag, startPoint x: 176, startPoint y: 200, endPoint x: 240, endPoint y: 197, distance: 64.0
click at [176, 199] on icon "543067" at bounding box center [154, 166] width 68 height 68
click at [279, 3] on input "b. 543067" at bounding box center [279, 1] width 0 height 2
radio input "true"
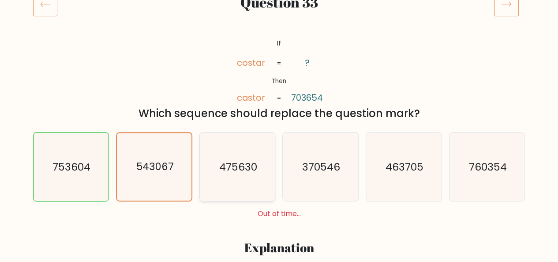
click at [275, 190] on div "475630" at bounding box center [237, 166] width 76 height 69
click at [279, 3] on input "c. 475630" at bounding box center [279, 1] width 0 height 2
radio input "true"
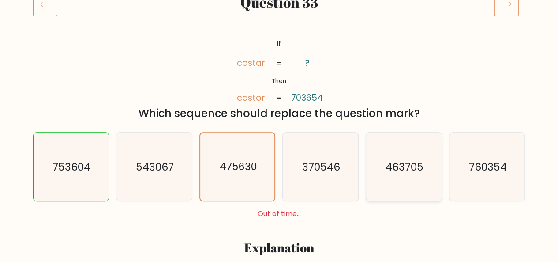
click at [413, 153] on icon "463705" at bounding box center [404, 166] width 68 height 68
click at [280, 3] on input "e. 463705" at bounding box center [279, 1] width 0 height 2
radio input "true"
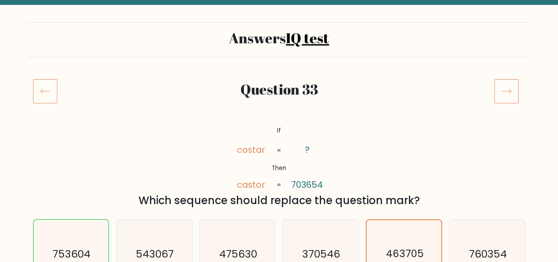
scroll to position [42, 0]
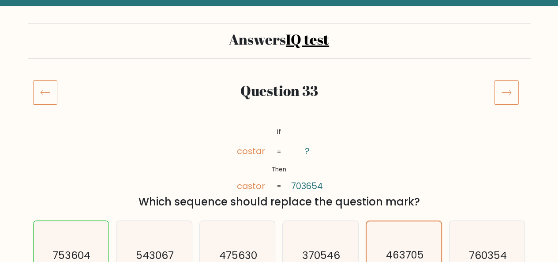
click at [493, 92] on div at bounding box center [510, 92] width 42 height 25
click at [498, 92] on icon at bounding box center [506, 92] width 25 height 25
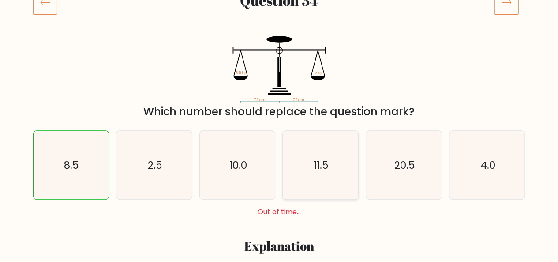
drag, startPoint x: 325, startPoint y: 152, endPoint x: 377, endPoint y: 143, distance: 53.3
click at [327, 153] on icon "11.5" at bounding box center [320, 165] width 68 height 68
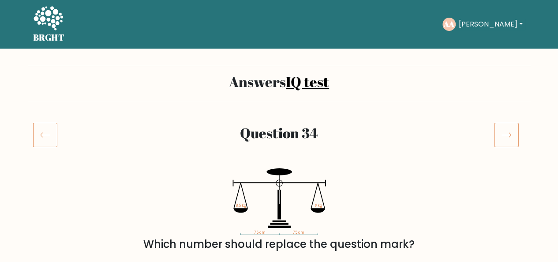
click at [503, 124] on icon at bounding box center [506, 134] width 25 height 25
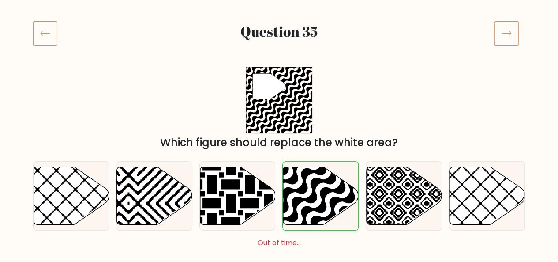
scroll to position [132, 0]
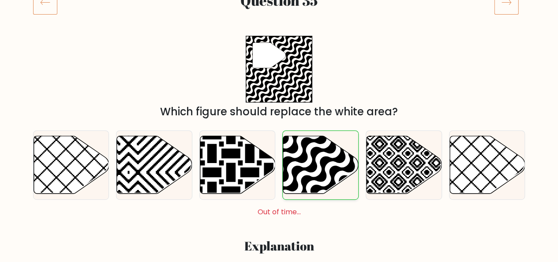
click at [294, 153] on icon at bounding box center [320, 165] width 75 height 58
click at [280, 1] on input "d." at bounding box center [279, 0] width 0 height 2
radio input "true"
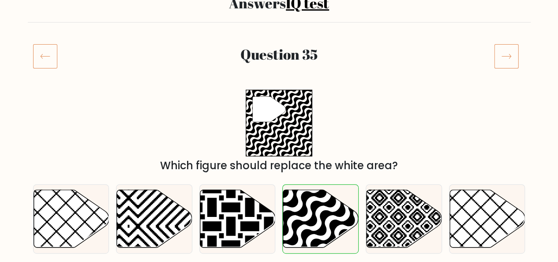
scroll to position [42, 0]
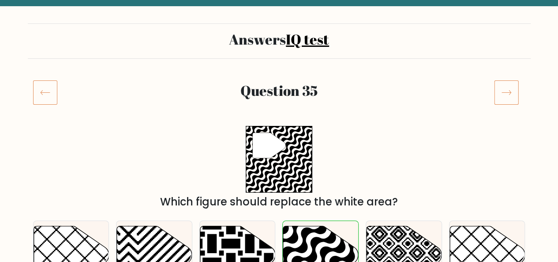
click at [507, 98] on icon at bounding box center [506, 92] width 25 height 25
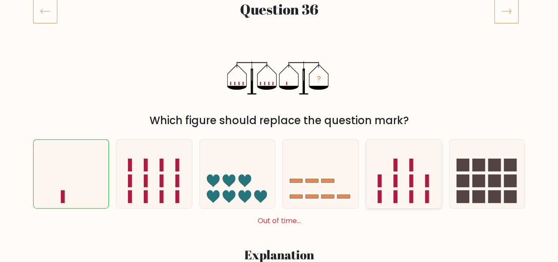
scroll to position [176, 0]
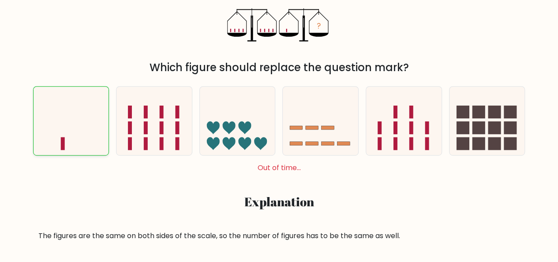
click at [65, 132] on icon at bounding box center [71, 121] width 75 height 62
radio input "true"
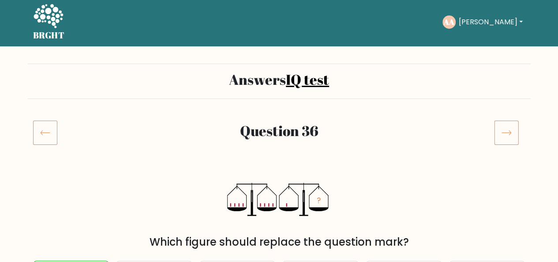
scroll to position [1, 0]
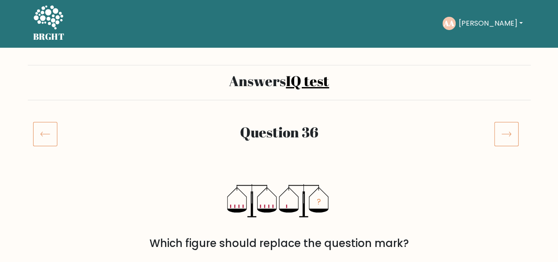
click at [497, 133] on icon at bounding box center [506, 133] width 25 height 25
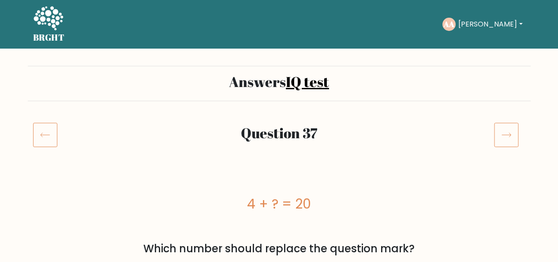
scroll to position [176, 0]
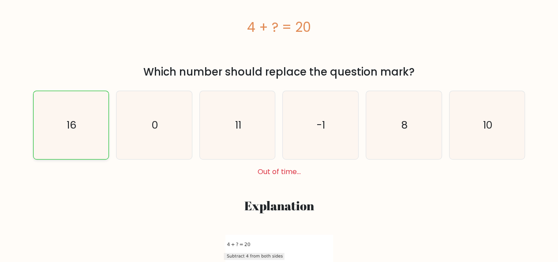
click at [73, 142] on icon "16" at bounding box center [71, 125] width 68 height 68
radio input "true"
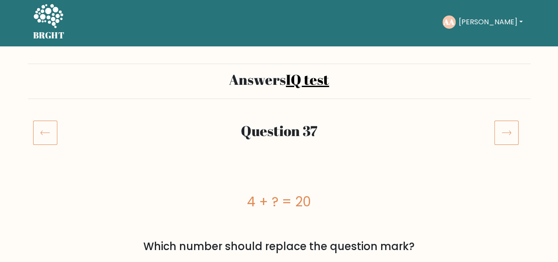
scroll to position [0, 0]
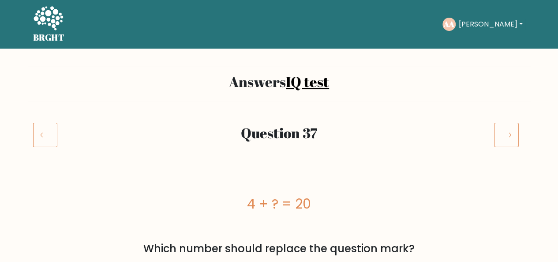
click at [508, 142] on icon at bounding box center [506, 134] width 25 height 25
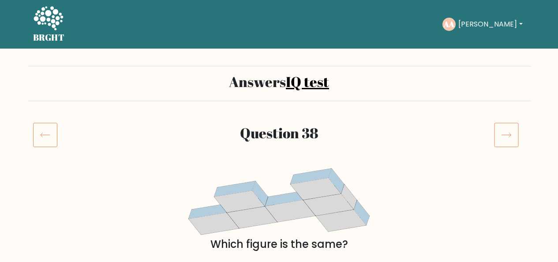
scroll to position [132, 0]
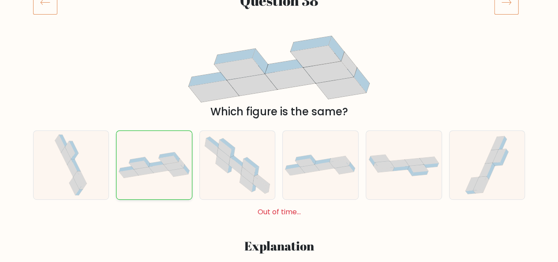
click at [169, 167] on icon at bounding box center [173, 166] width 19 height 8
click at [279, 1] on input "b." at bounding box center [279, 0] width 0 height 2
radio input "true"
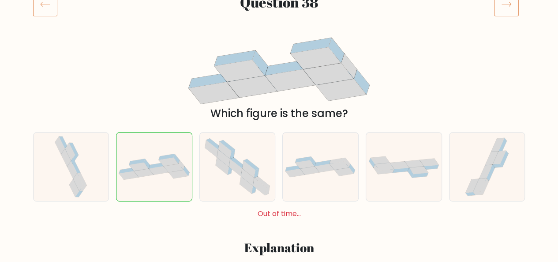
drag, startPoint x: 509, startPoint y: 9, endPoint x: 509, endPoint y: 15, distance: 6.2
click at [509, 10] on icon at bounding box center [506, 4] width 25 height 25
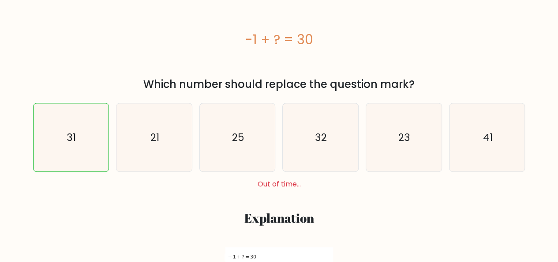
scroll to position [132, 0]
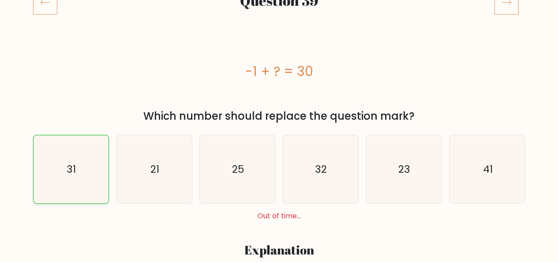
click at [91, 170] on icon "31" at bounding box center [71, 169] width 68 height 68
click at [279, 1] on input "a. 31" at bounding box center [279, 0] width 0 height 2
radio input "true"
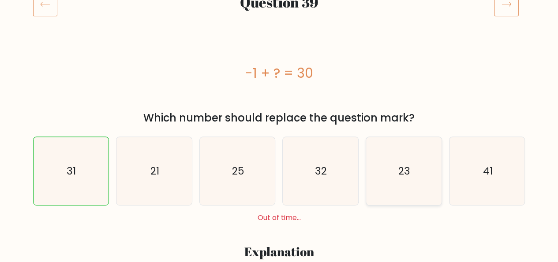
scroll to position [42, 0]
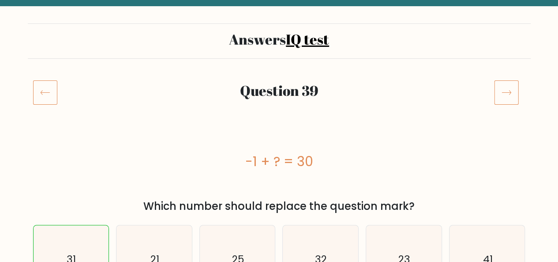
click at [517, 94] on icon at bounding box center [506, 92] width 25 height 25
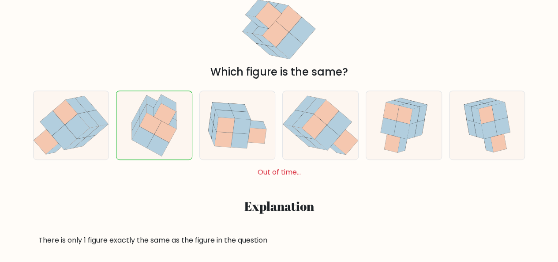
scroll to position [132, 0]
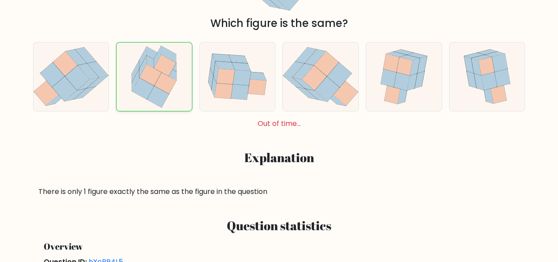
click at [164, 68] on icon at bounding box center [165, 65] width 22 height 21
radio input "true"
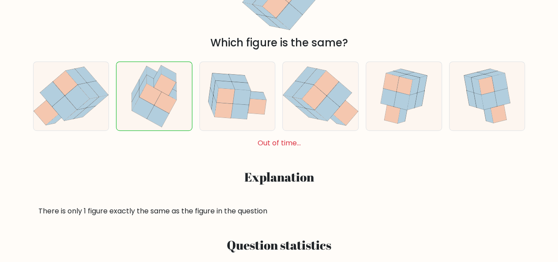
scroll to position [89, 0]
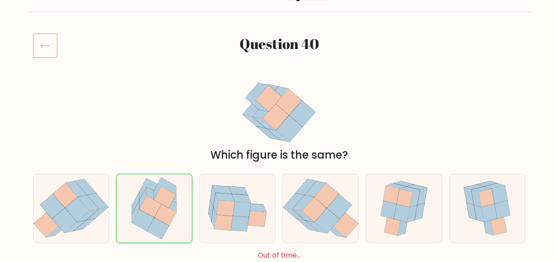
click at [164, 205] on icon at bounding box center [165, 214] width 22 height 21
click at [279, 44] on input "b." at bounding box center [279, 43] width 0 height 2
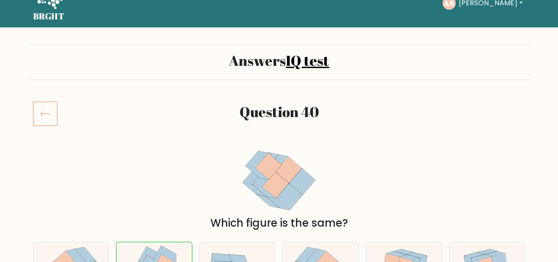
scroll to position [0, 0]
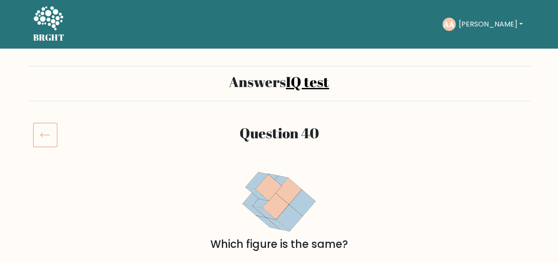
click at [460, 31] on div "[PERSON_NAME][GEOGRAPHIC_DATA] Dashboard Profile Settings Logout" at bounding box center [484, 24] width 83 height 20
